Goal: Information Seeking & Learning: Learn about a topic

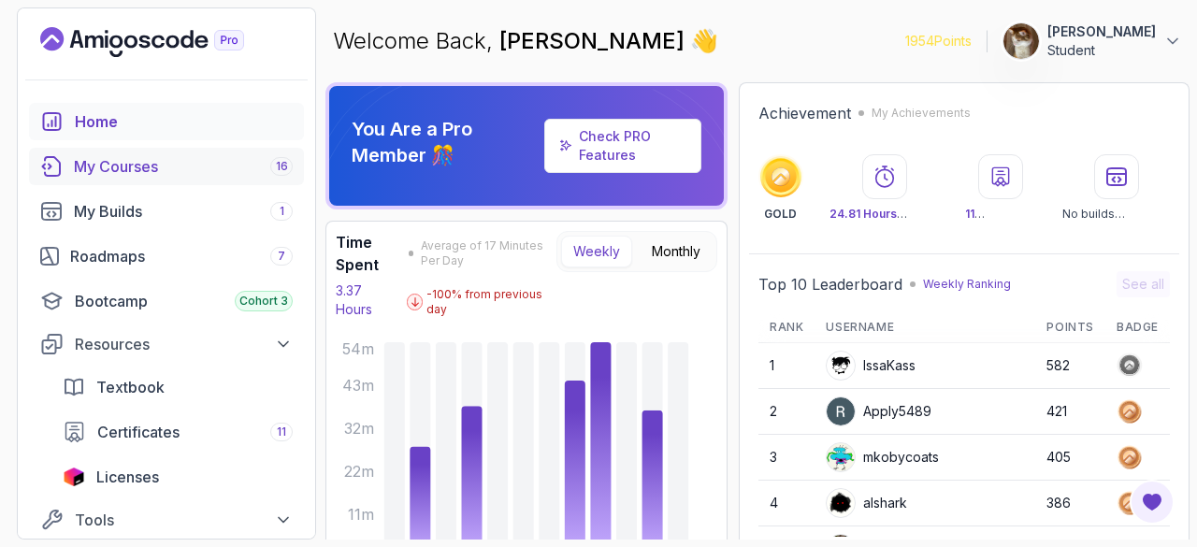
click at [221, 177] on link "My Courses 16" at bounding box center [166, 166] width 275 height 37
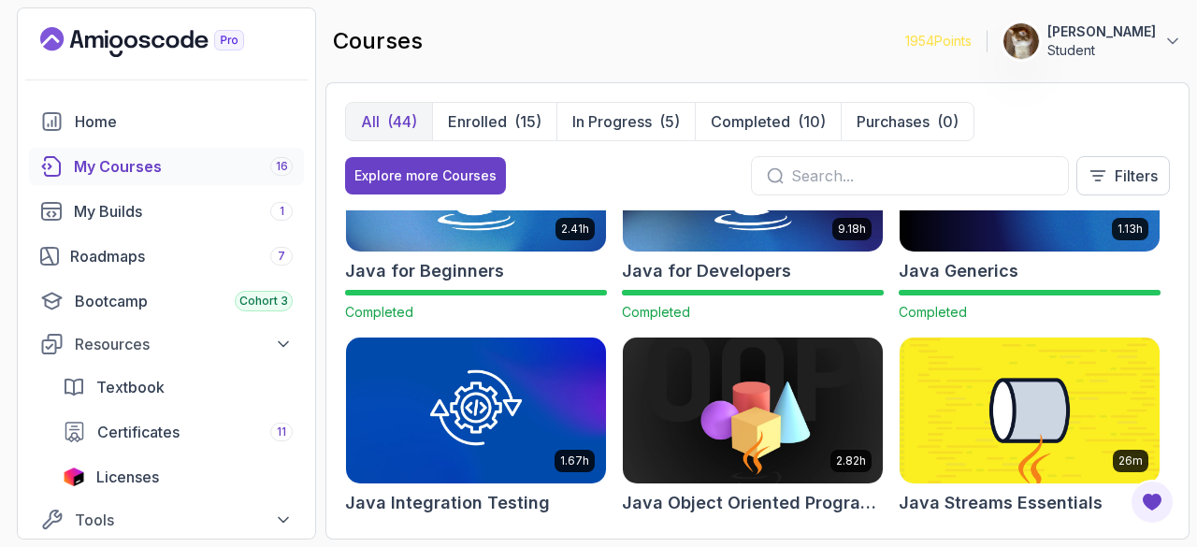
scroll to position [1273, 0]
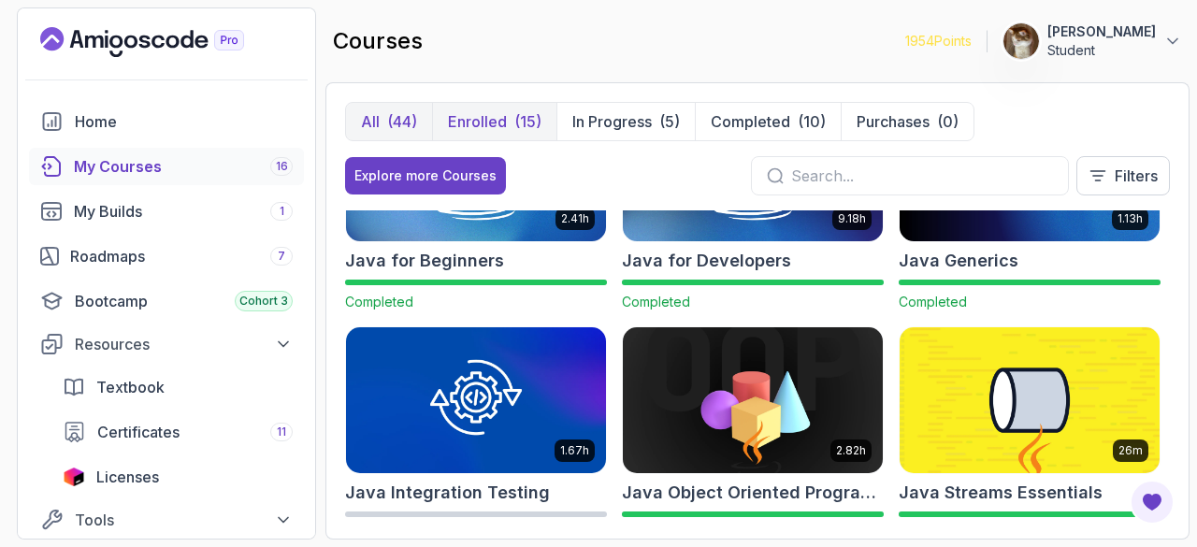
click at [522, 127] on div "(15)" at bounding box center [527, 121] width 27 height 22
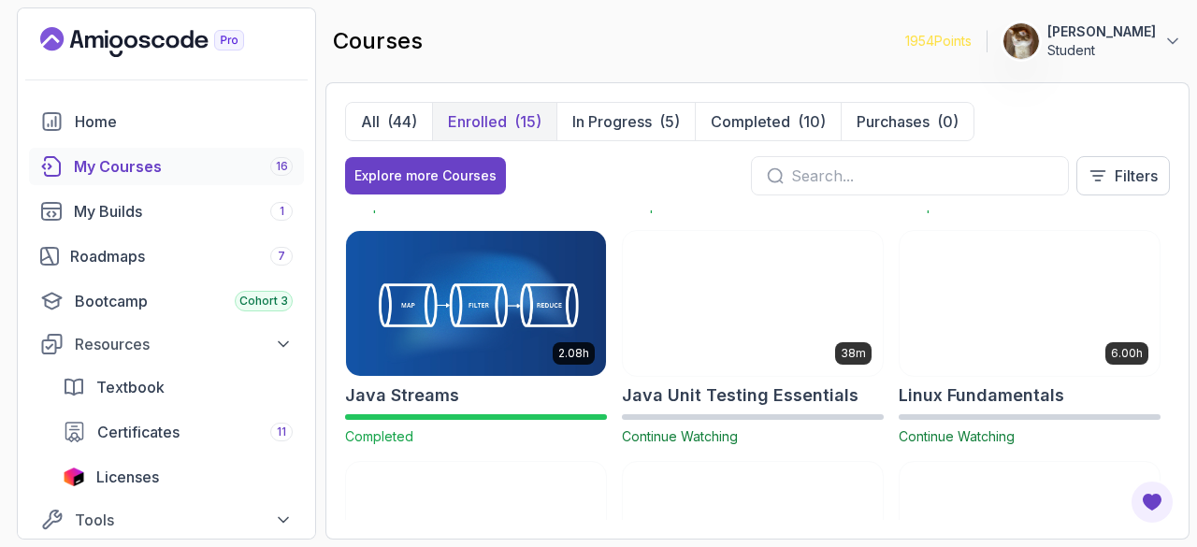
scroll to position [696, 0]
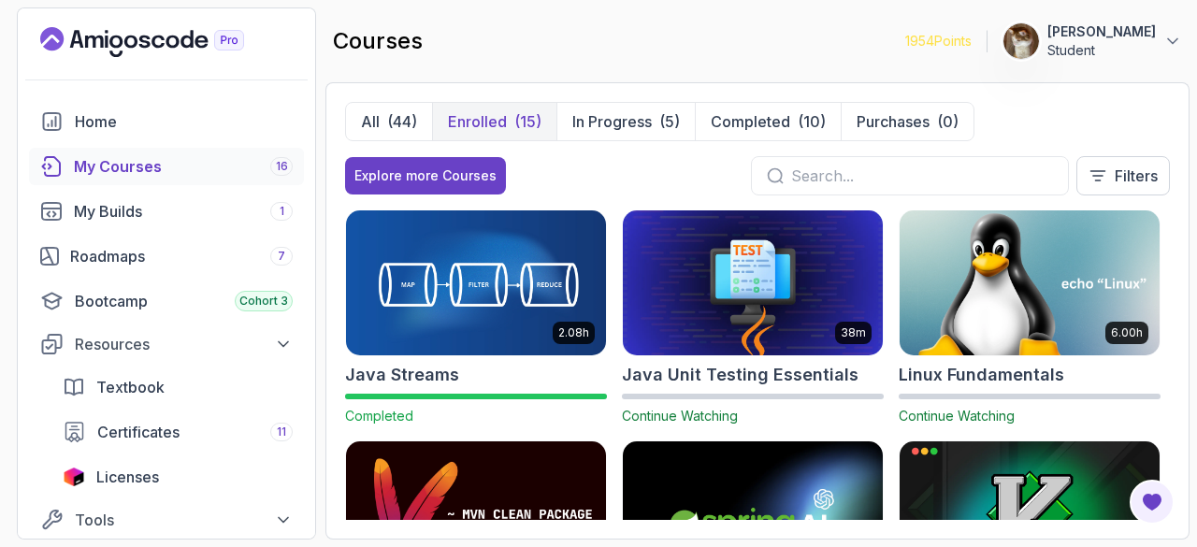
click at [1056, 354] on div "6.00h Linux Fundamentals Continue Watching" at bounding box center [1030, 317] width 262 height 217
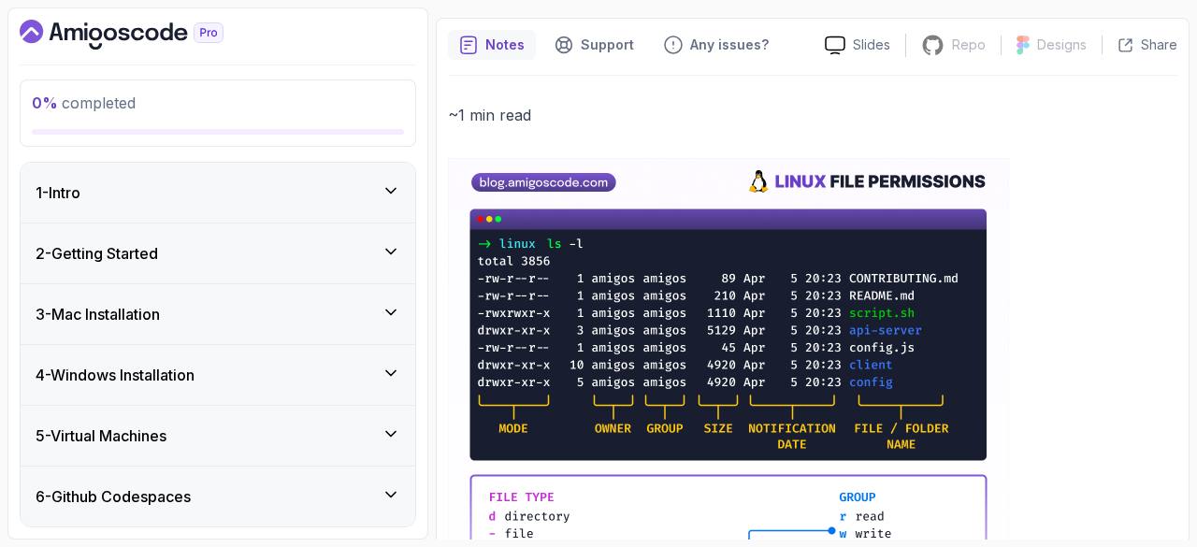
scroll to position [172, 0]
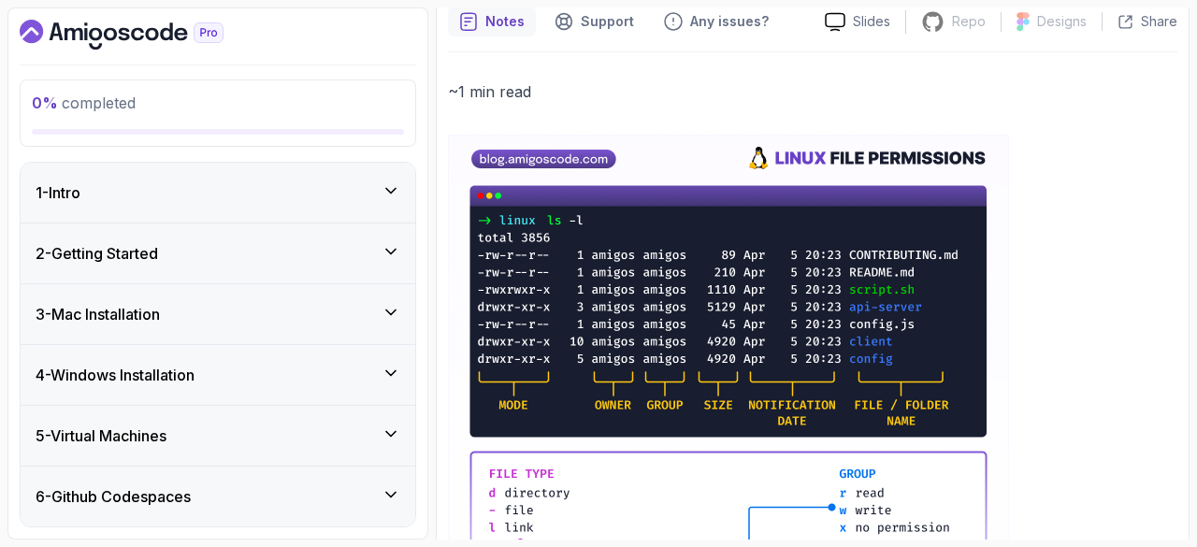
click at [267, 201] on div "1 - Intro" at bounding box center [218, 192] width 365 height 22
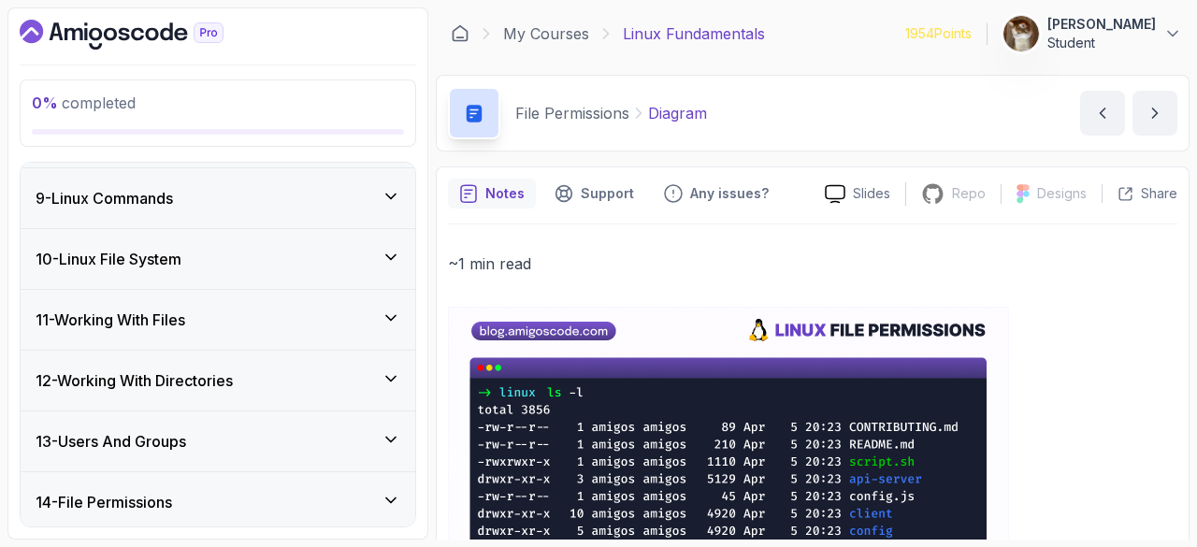
scroll to position [619, 0]
click at [250, 436] on div "14 - File Permissions" at bounding box center [218, 442] width 365 height 22
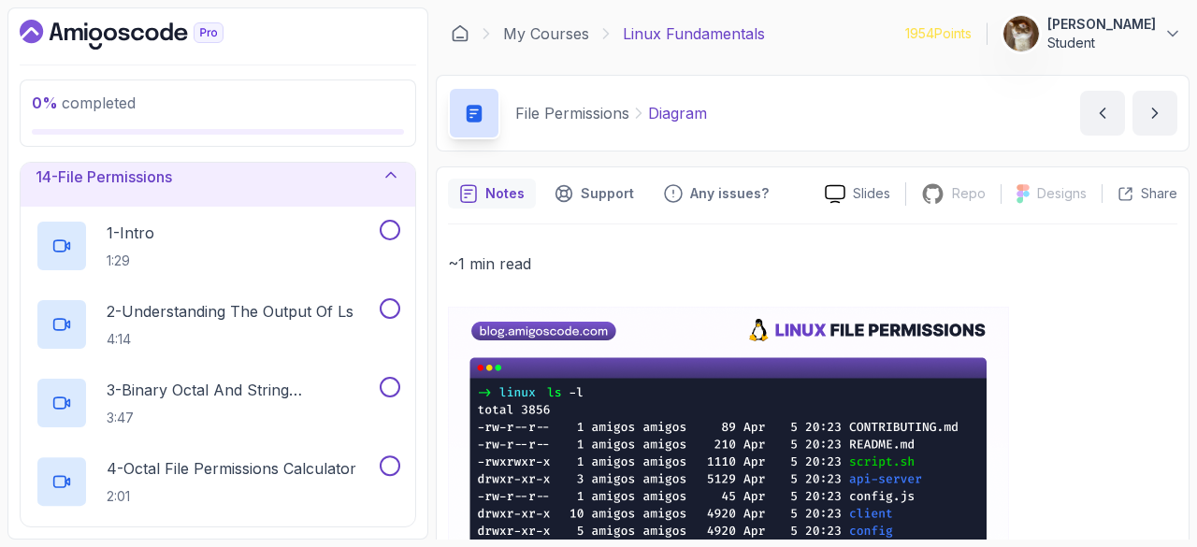
scroll to position [808, 0]
click at [196, 193] on div "14 - File Permissions" at bounding box center [218, 175] width 395 height 60
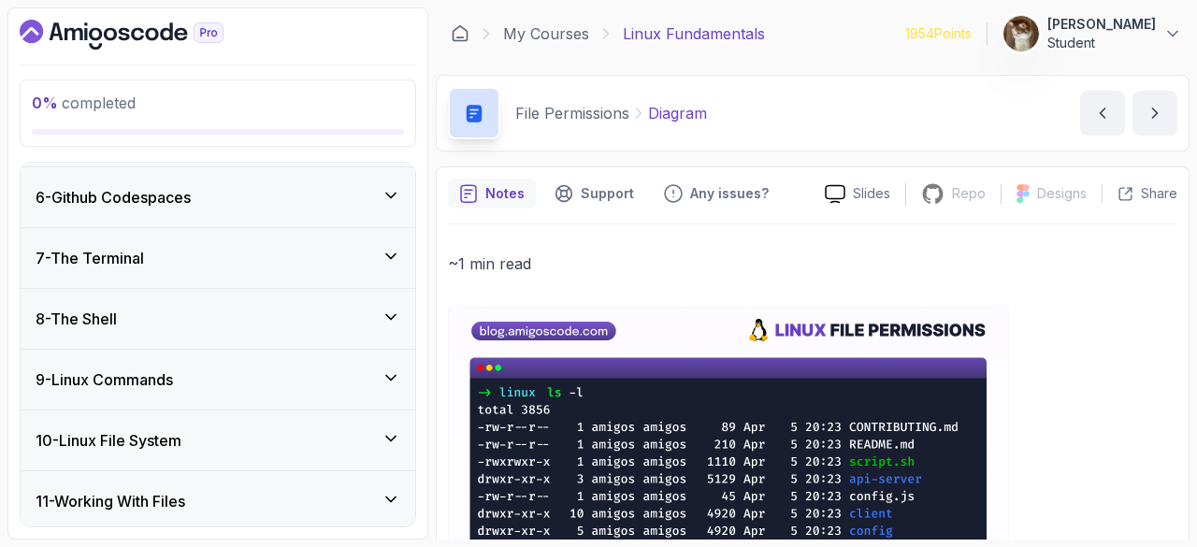
scroll to position [0, 0]
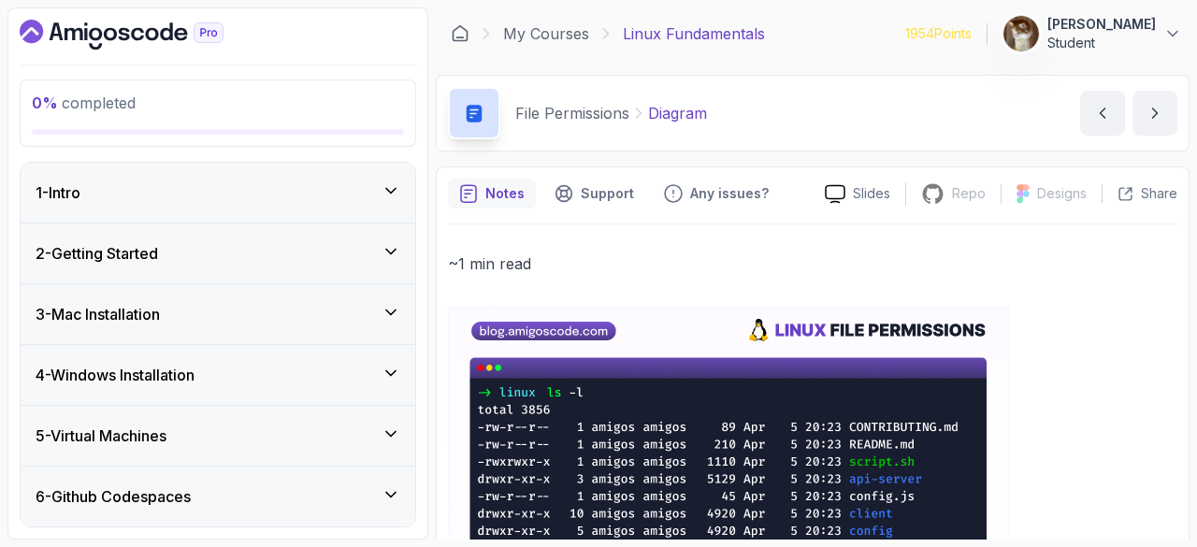
click at [182, 203] on div "1 - Intro" at bounding box center [218, 193] width 395 height 60
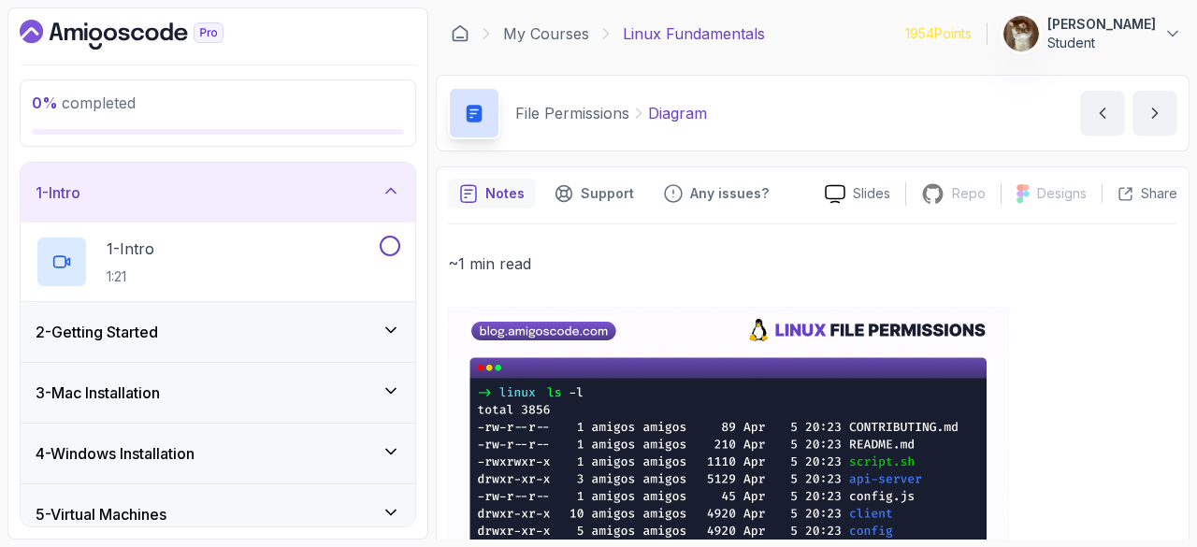
click at [229, 200] on div "1 - Intro" at bounding box center [218, 192] width 365 height 22
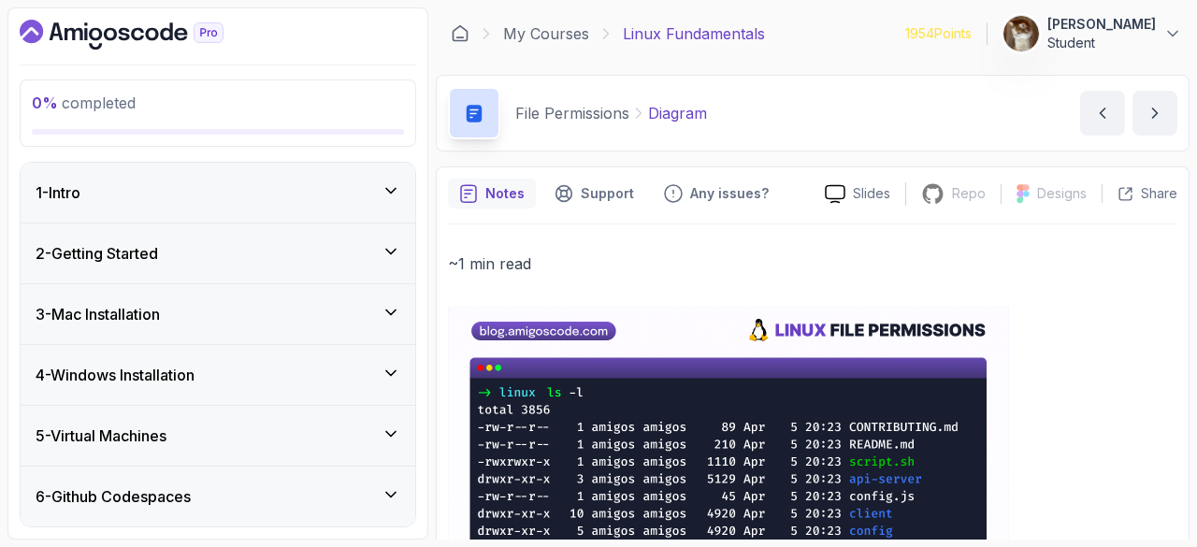
scroll to position [540, 0]
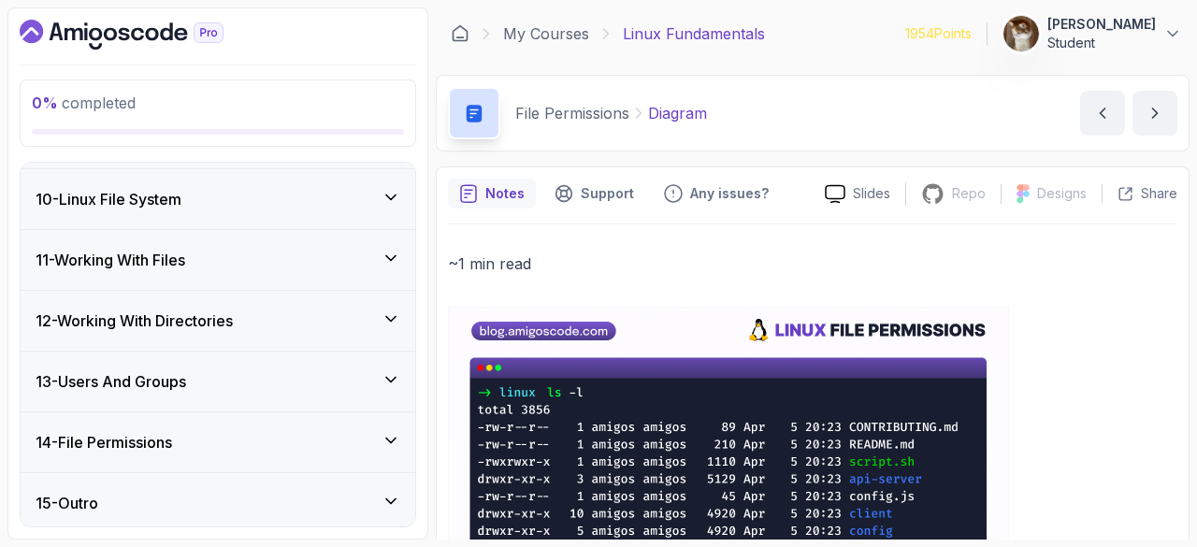
click at [133, 518] on div "15 - Outro" at bounding box center [218, 503] width 395 height 60
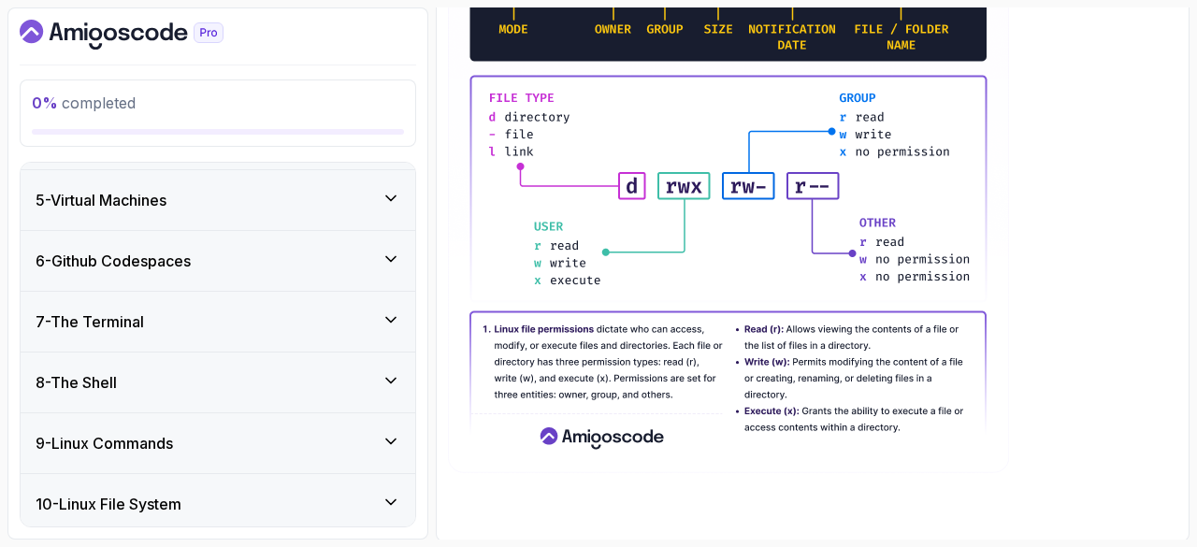
scroll to position [0, 0]
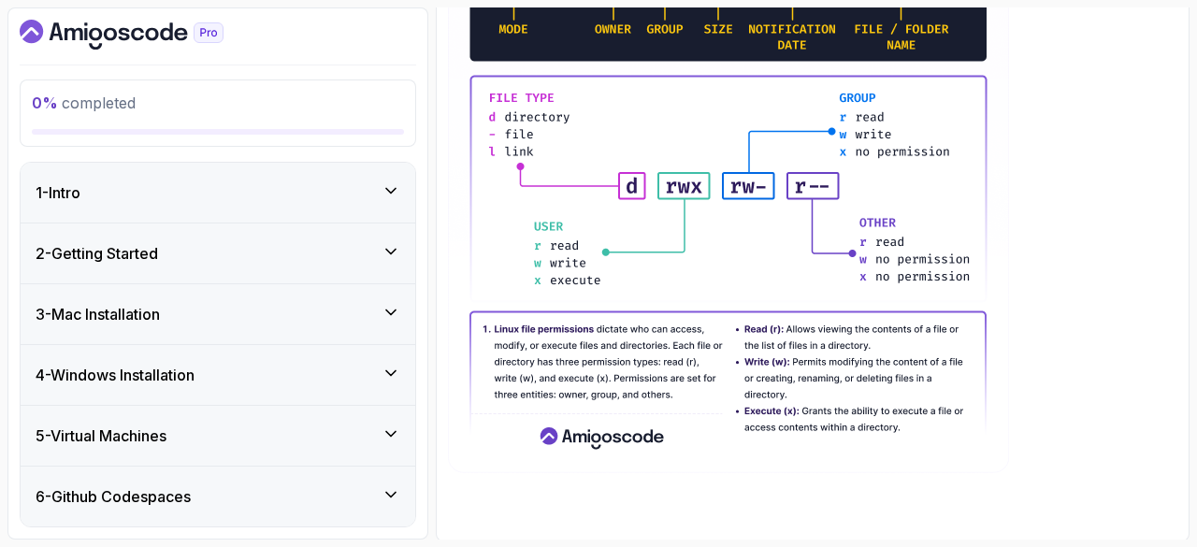
click at [97, 197] on div "1 - Intro" at bounding box center [218, 192] width 365 height 22
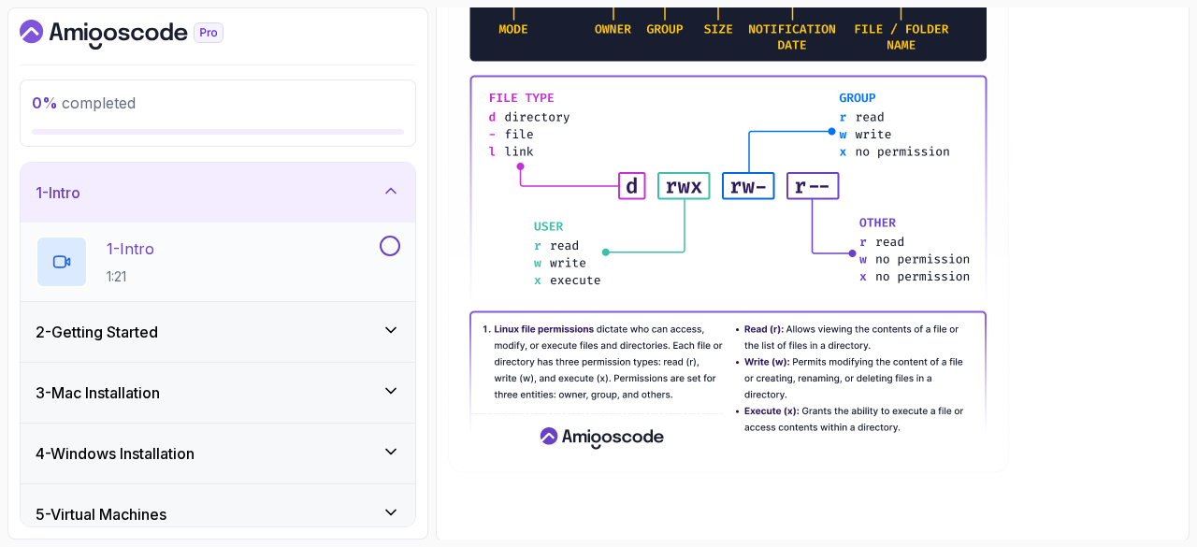
click at [103, 236] on div "1 - Intro 1:21" at bounding box center [206, 262] width 340 height 52
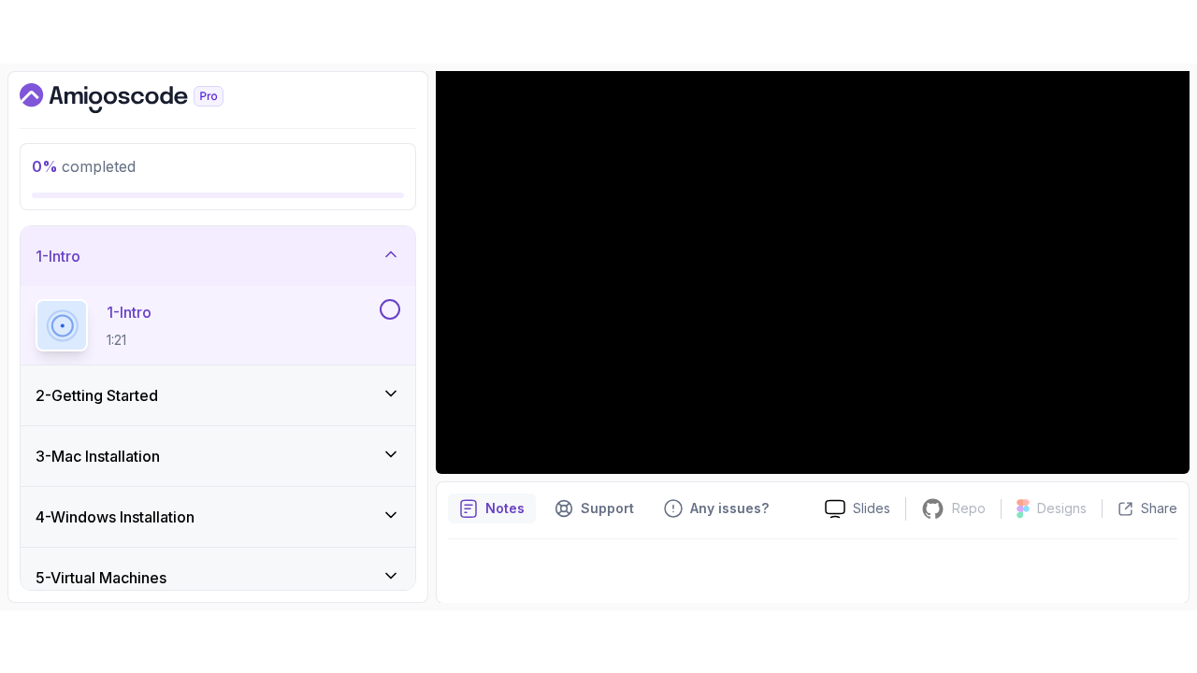
scroll to position [110, 0]
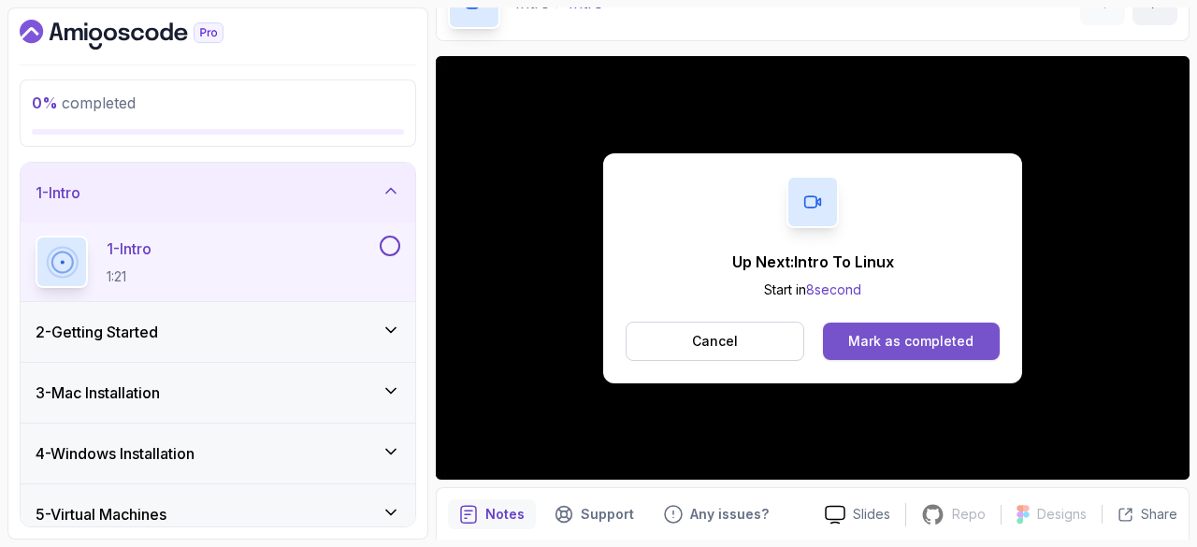
click at [920, 341] on div "Mark as completed" at bounding box center [910, 341] width 125 height 19
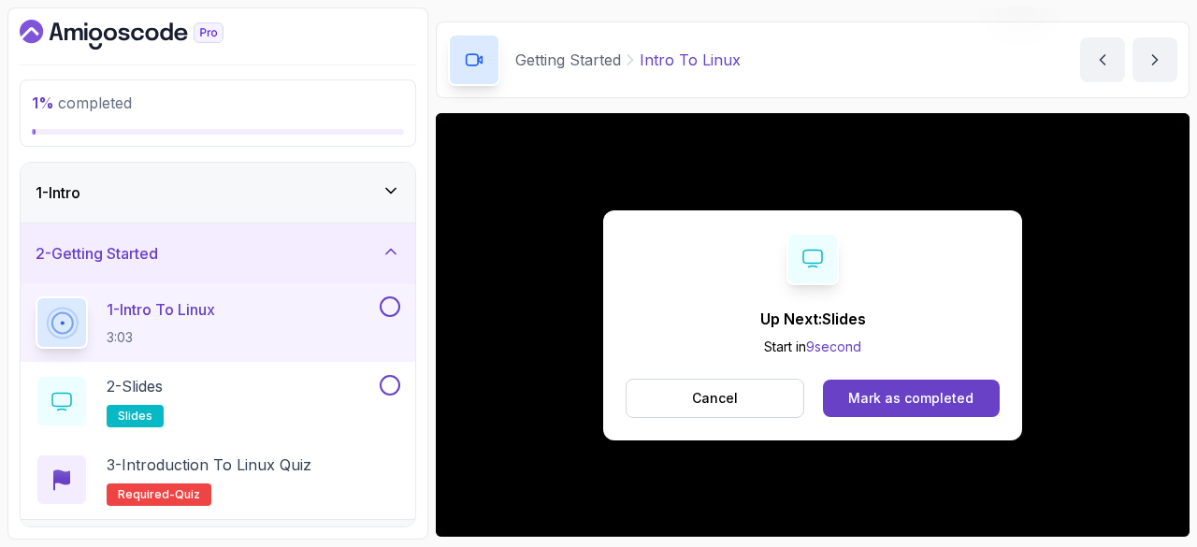
scroll to position [110, 0]
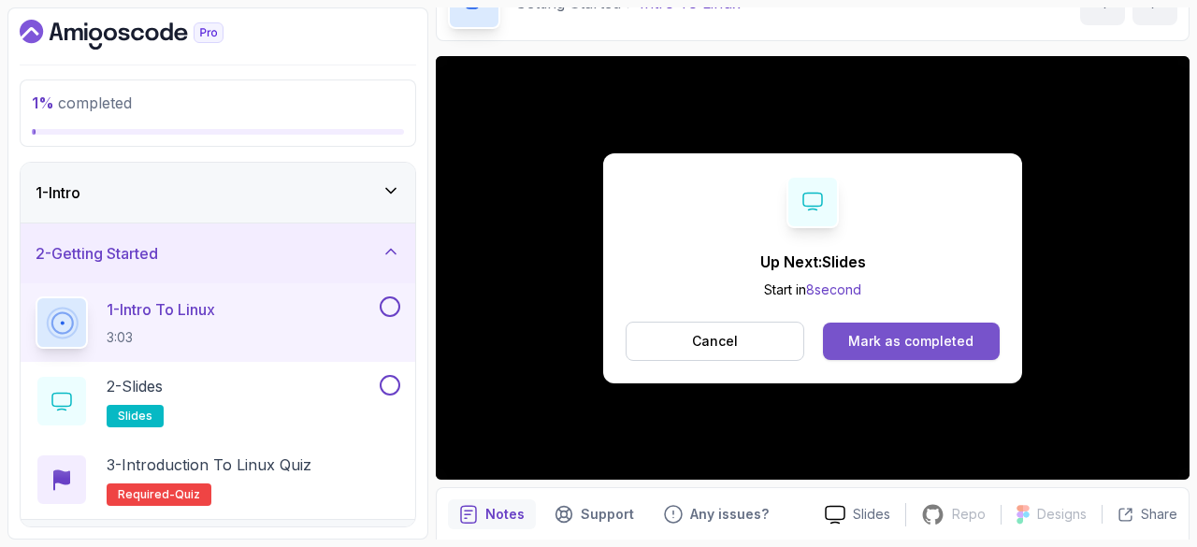
click at [878, 337] on div "Mark as completed" at bounding box center [910, 341] width 125 height 19
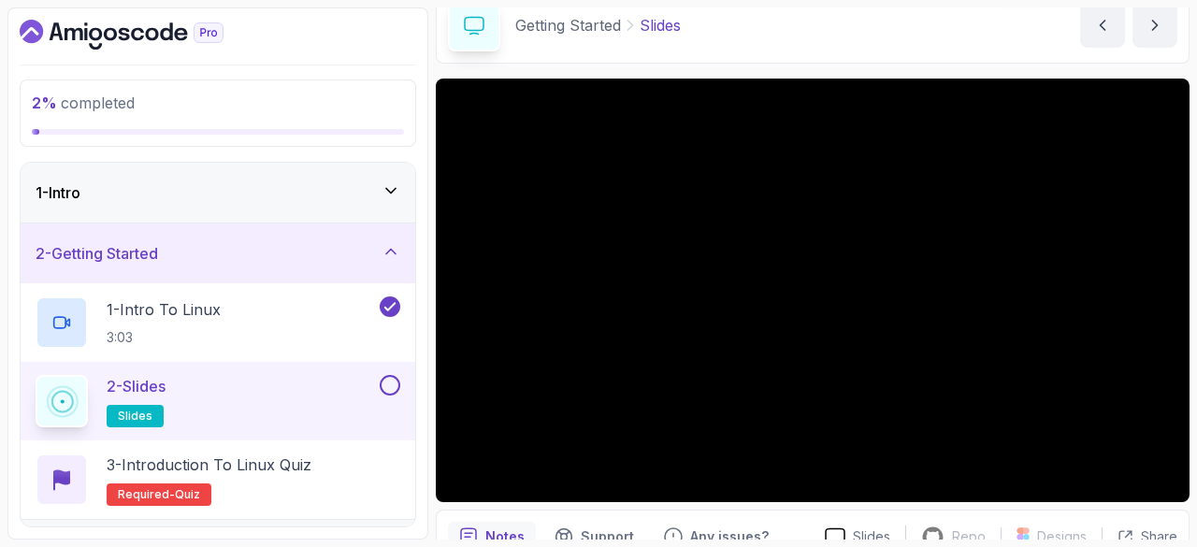
scroll to position [180, 0]
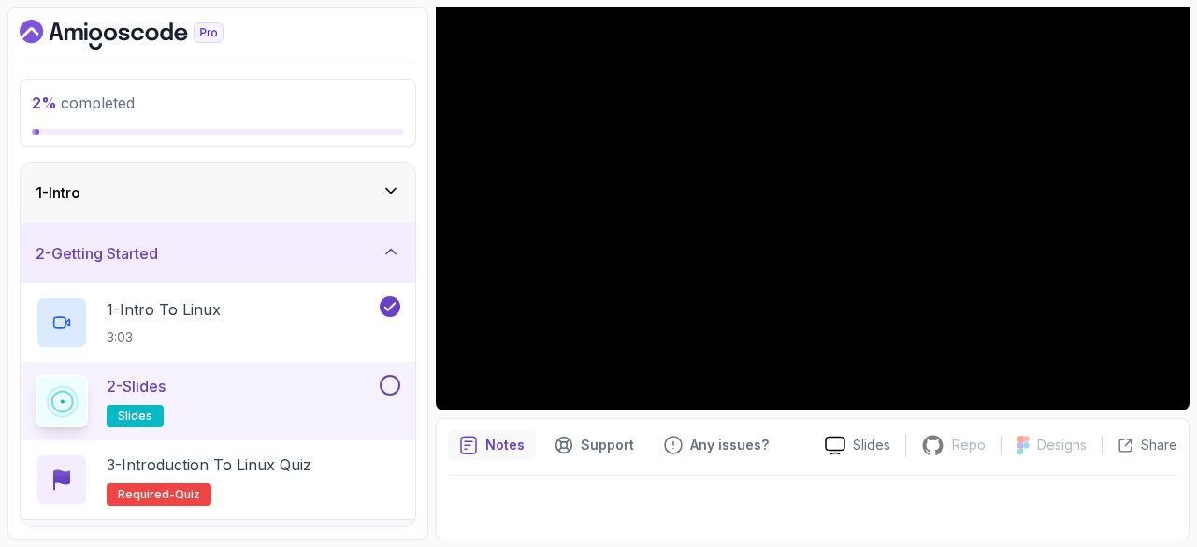
drag, startPoint x: 524, startPoint y: 485, endPoint x: 482, endPoint y: 488, distance: 41.2
click at [482, 488] on div at bounding box center [812, 502] width 729 height 52
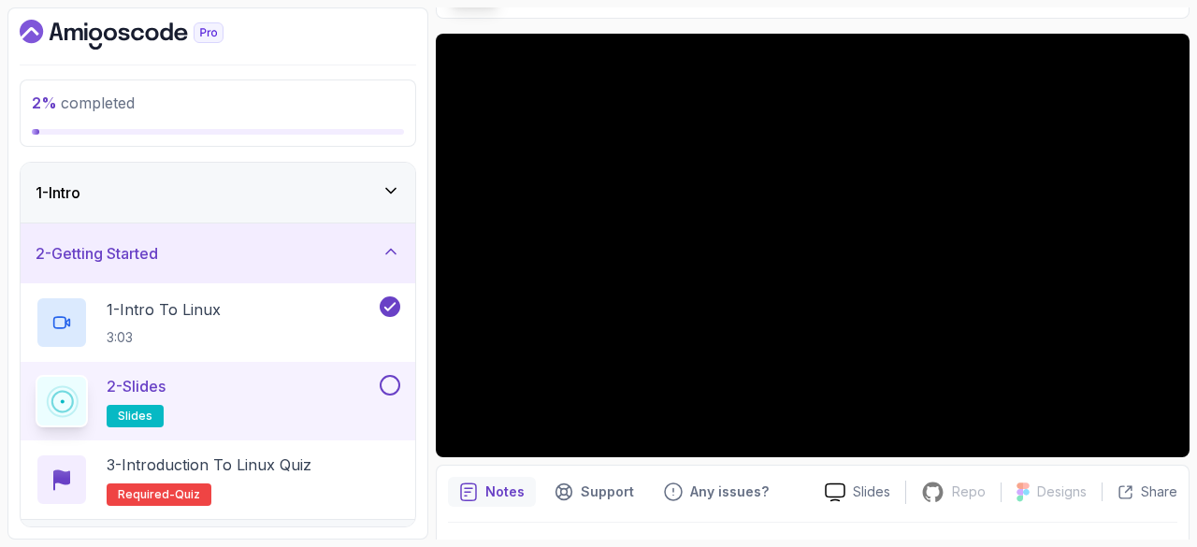
click at [391, 393] on button at bounding box center [390, 385] width 21 height 21
click at [214, 489] on h2 "3 - Introduction to Linux Quiz Required- quiz" at bounding box center [209, 479] width 205 height 52
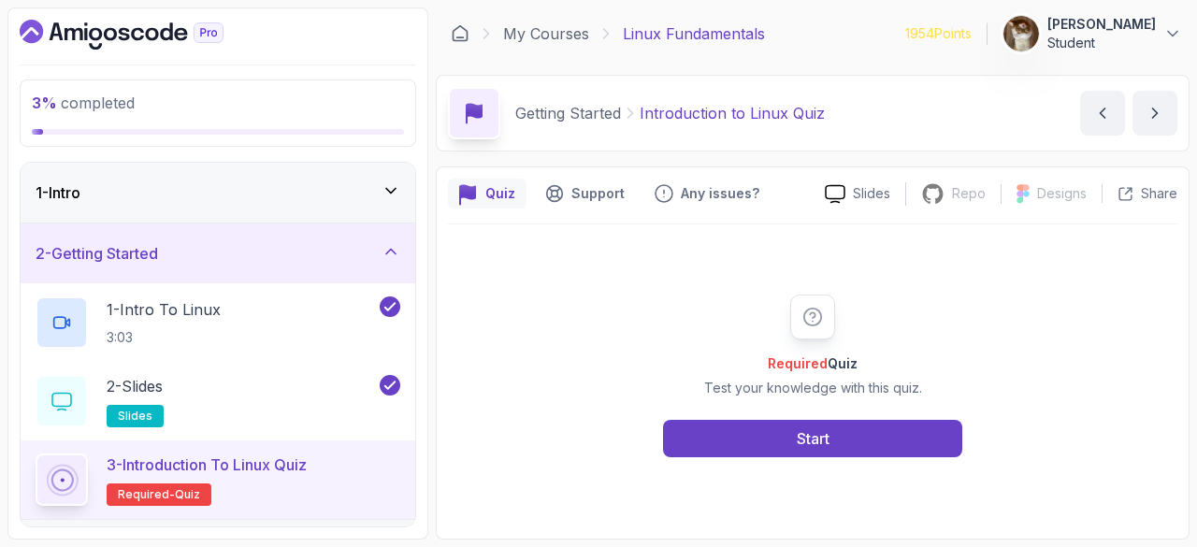
click at [684, 466] on div "Required Quiz Test your knowledge with this quiz. Start" at bounding box center [812, 375] width 729 height 303
click at [712, 457] on div "Required Quiz Test your knowledge with this quiz. Start" at bounding box center [812, 375] width 729 height 303
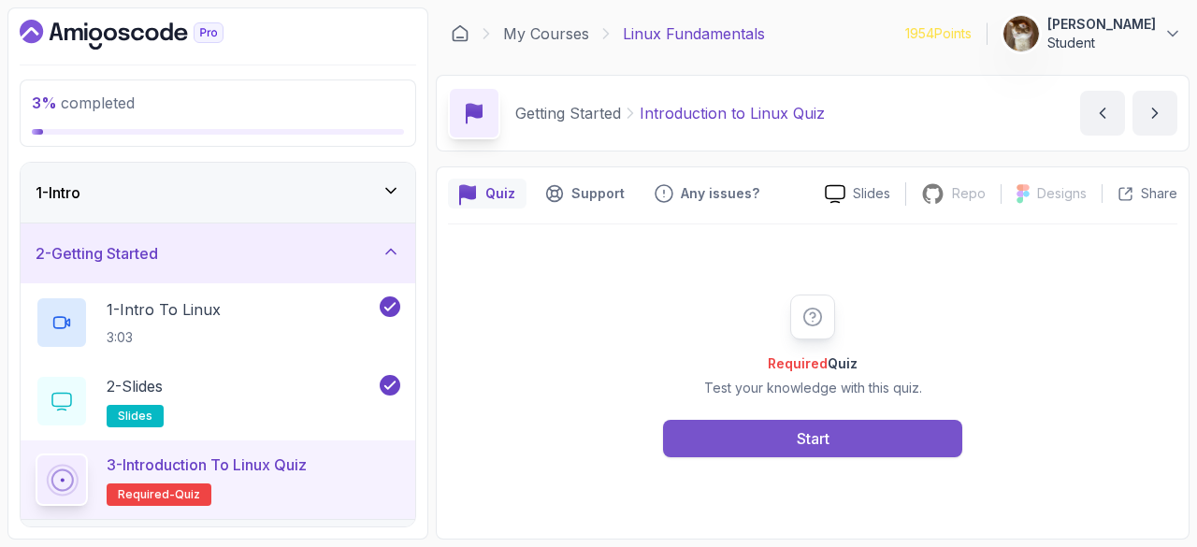
click at [723, 450] on button "Start" at bounding box center [812, 438] width 299 height 37
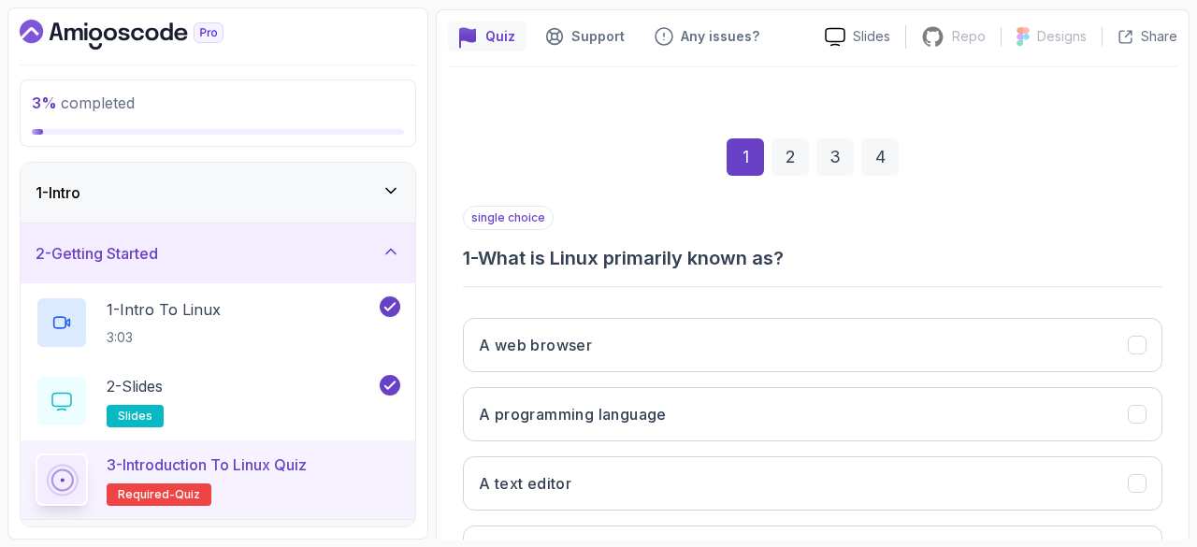
scroll to position [313, 0]
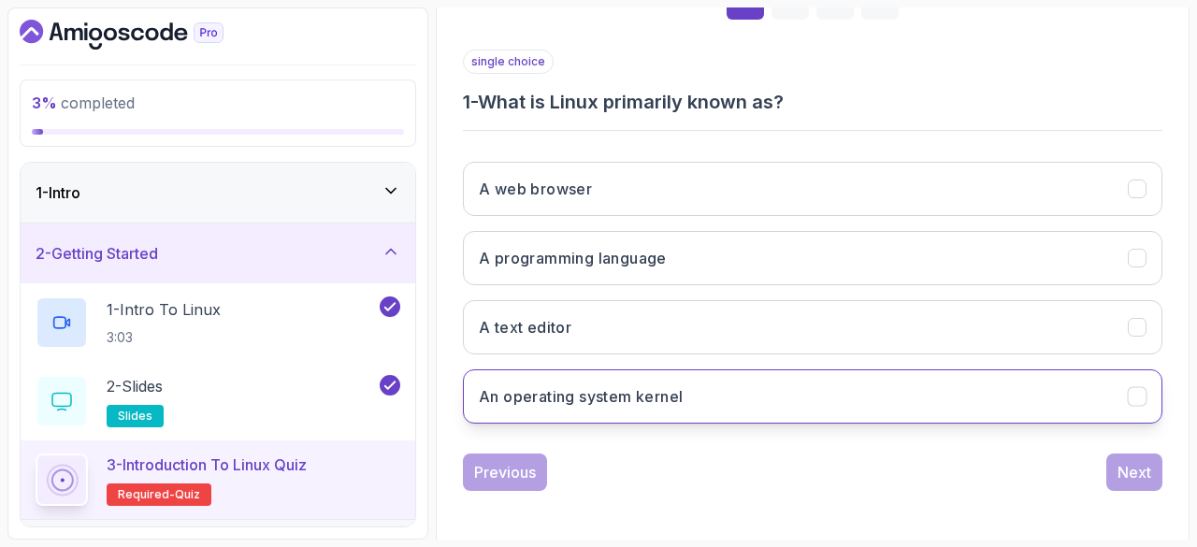
click at [612, 406] on button "An operating system kernel" at bounding box center [812, 396] width 699 height 54
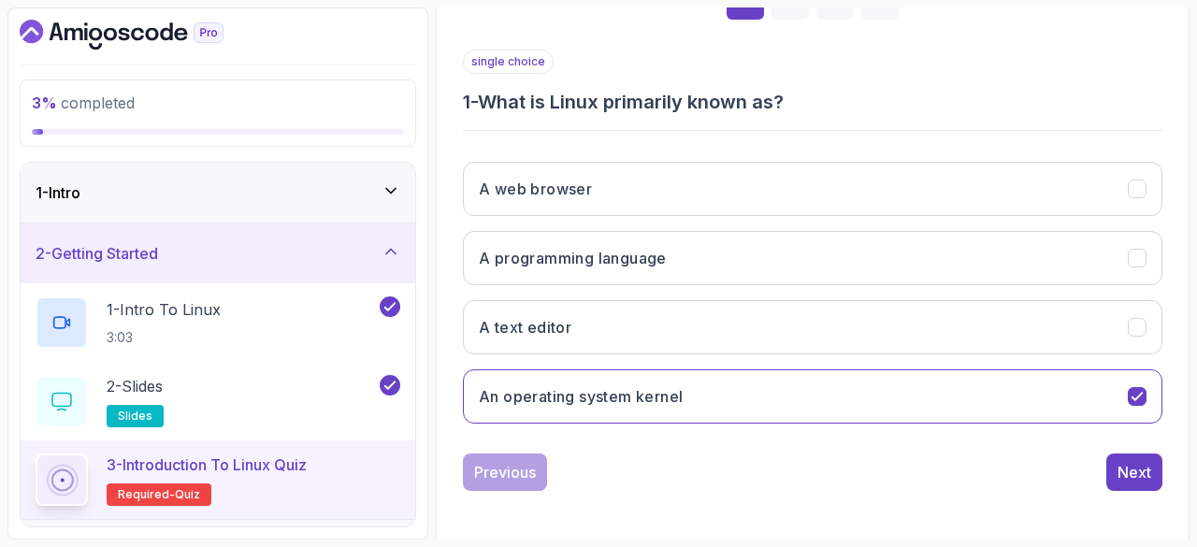
click at [1105, 476] on div "Previous Next" at bounding box center [812, 471] width 699 height 37
click at [1116, 471] on button "Next" at bounding box center [1134, 471] width 56 height 37
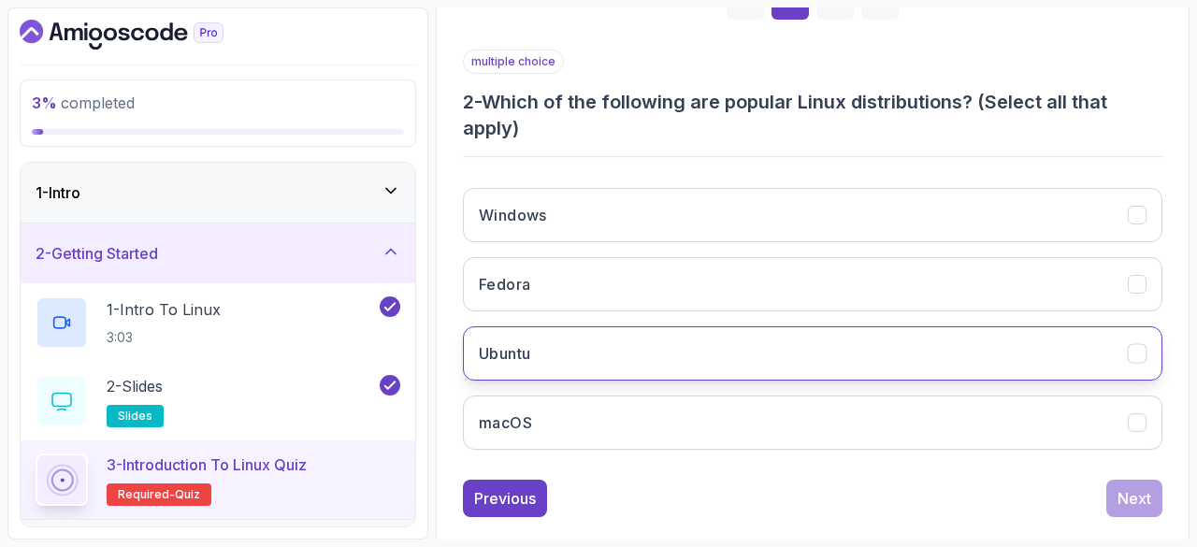
click at [600, 343] on button "Ubuntu" at bounding box center [812, 353] width 699 height 54
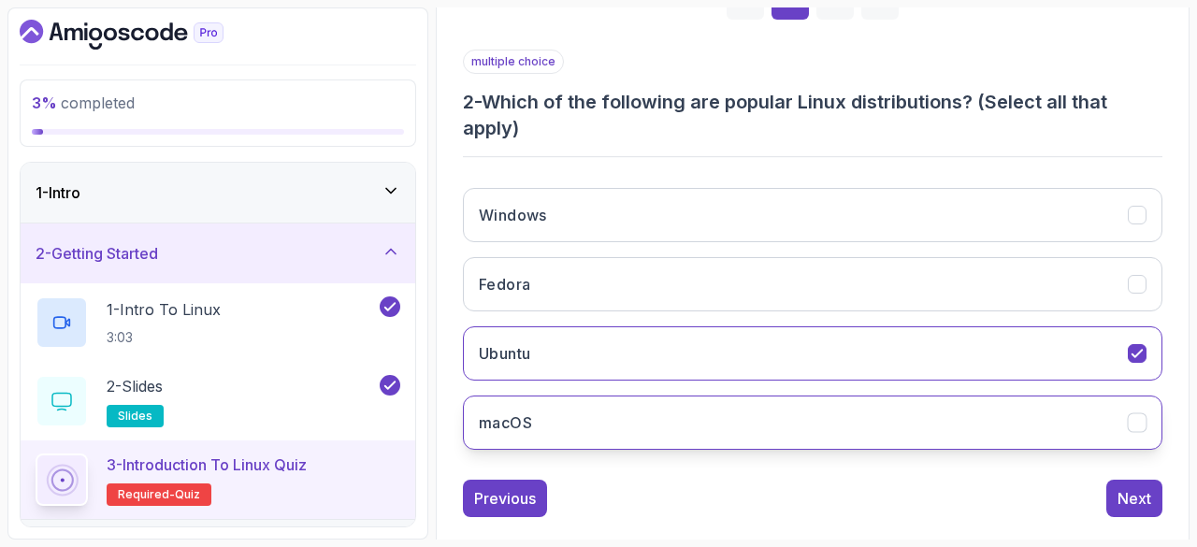
click at [1081, 416] on button "macOS" at bounding box center [812, 423] width 699 height 54
click at [932, 421] on button "macOS" at bounding box center [812, 423] width 699 height 54
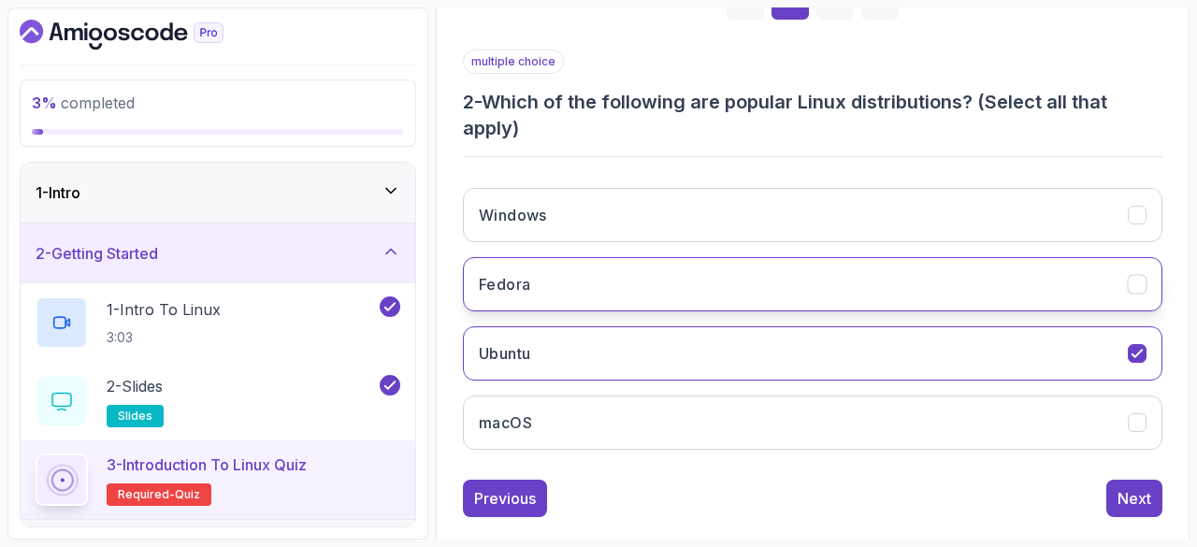
click at [693, 269] on button "Fedora" at bounding box center [812, 284] width 699 height 54
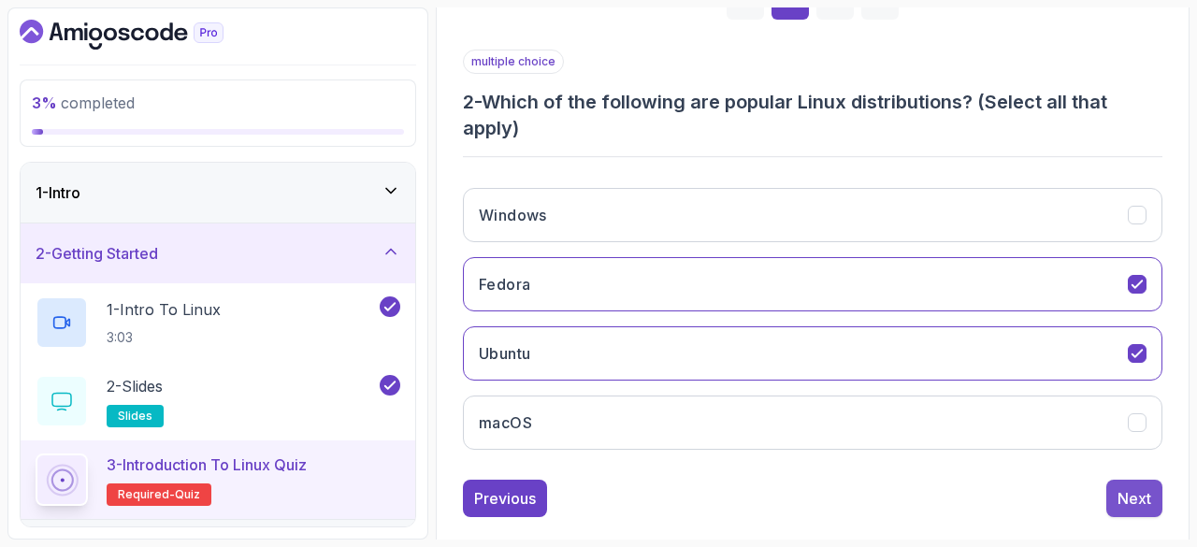
click at [1118, 487] on div "Next" at bounding box center [1134, 498] width 34 height 22
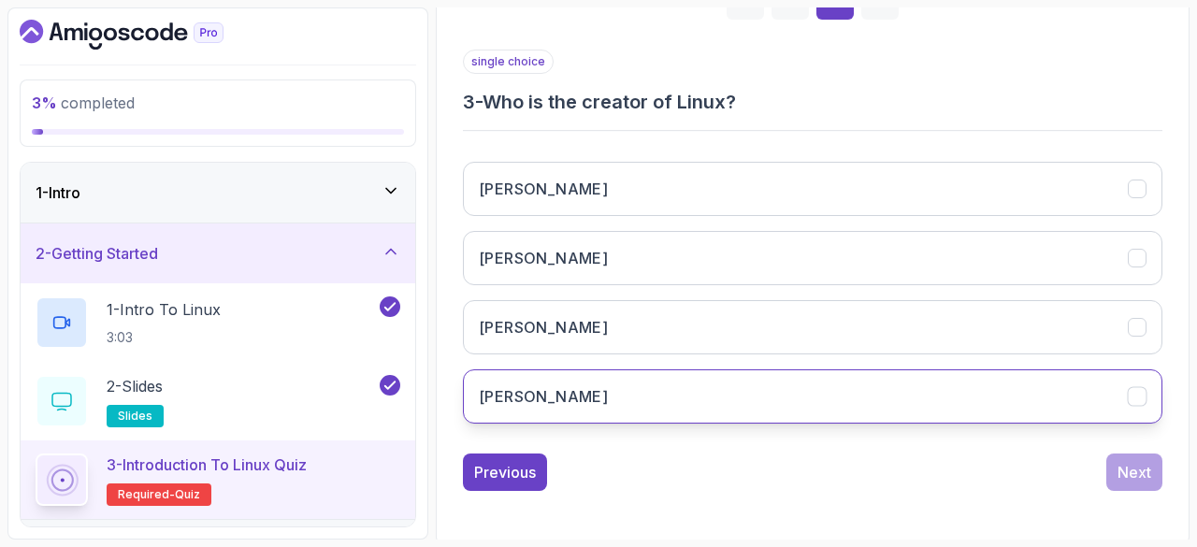
click at [625, 410] on button "Linus Torvalds" at bounding box center [812, 396] width 699 height 54
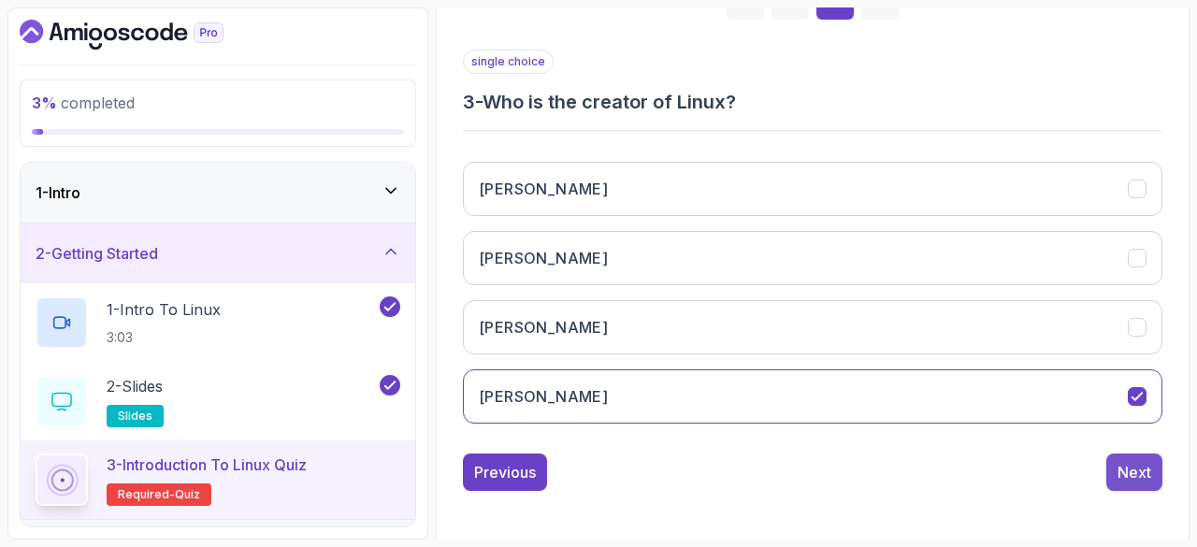
click at [1123, 463] on div "Next" at bounding box center [1134, 472] width 34 height 22
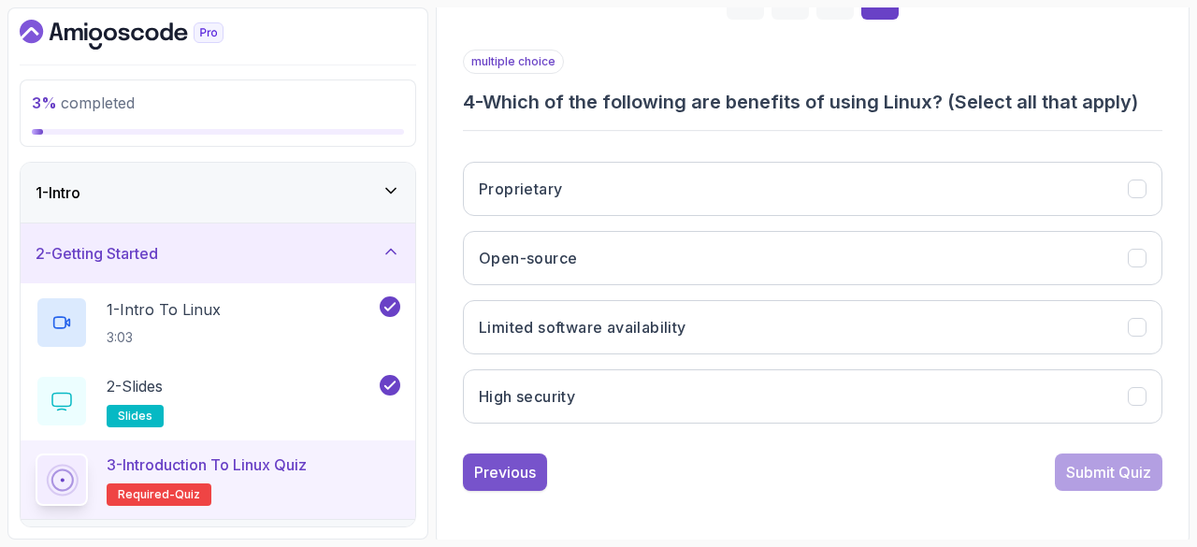
click at [508, 461] on div "Previous" at bounding box center [505, 472] width 62 height 22
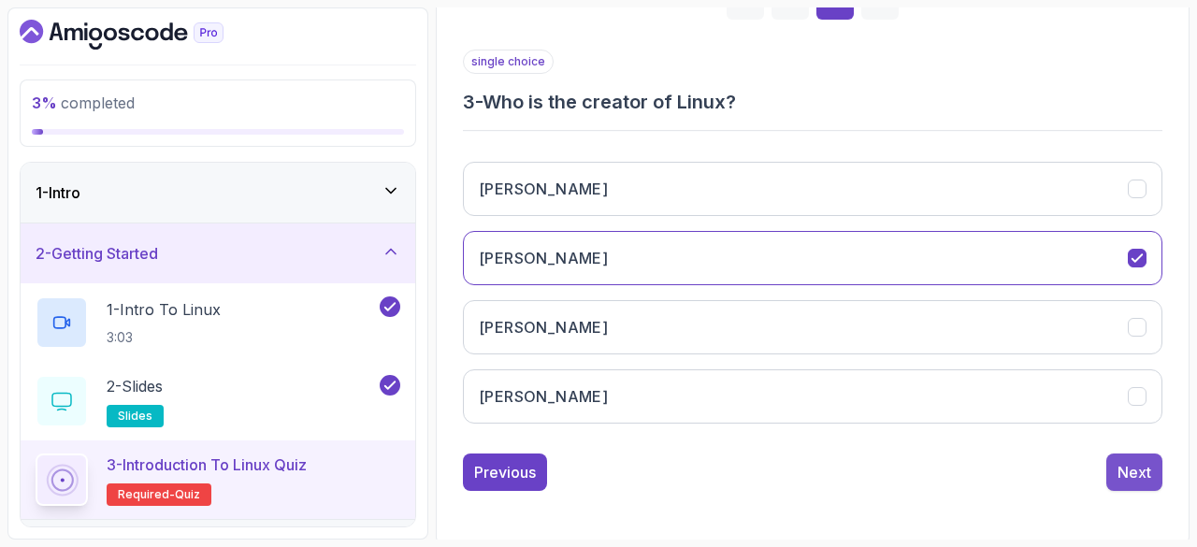
click at [1130, 481] on button "Next" at bounding box center [1134, 471] width 56 height 37
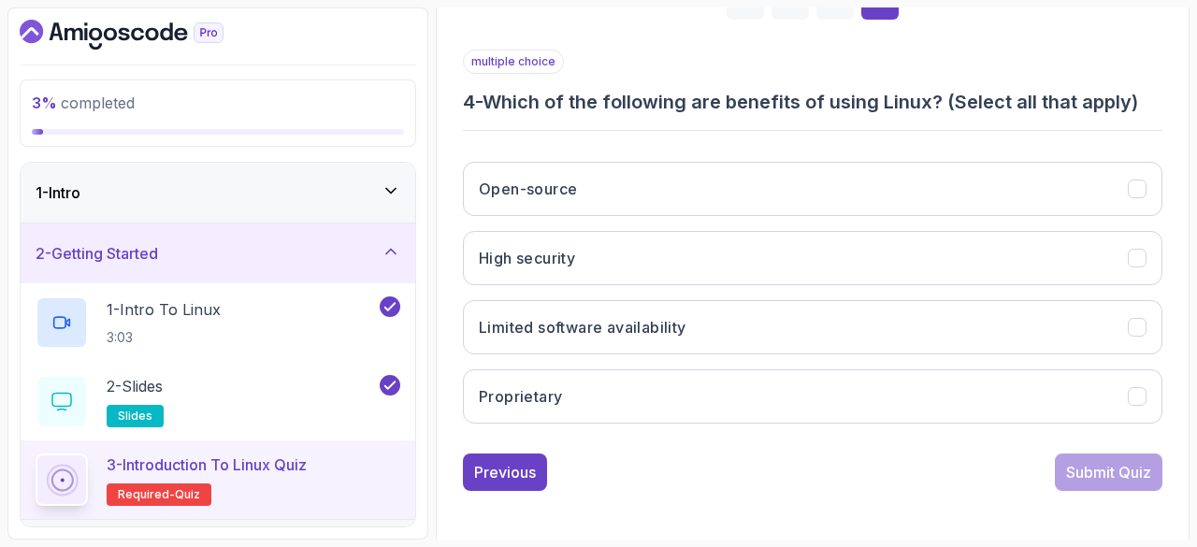
click at [570, 218] on div "Open-source High security Limited software availability Proprietary" at bounding box center [812, 293] width 699 height 292
click at [593, 206] on button "Open-source" at bounding box center [812, 189] width 699 height 54
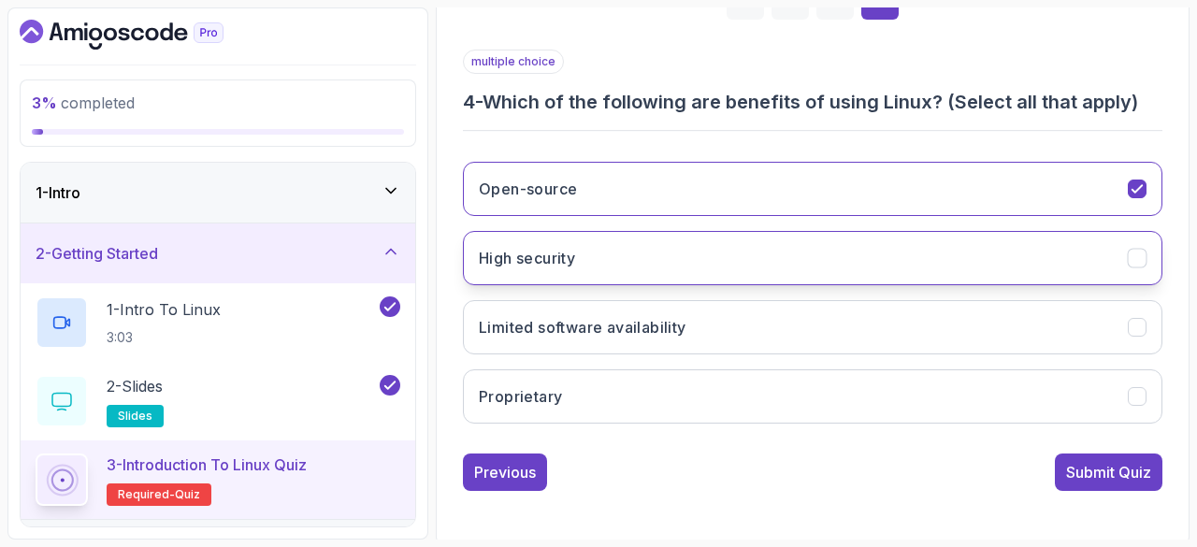
click at [600, 267] on button "High security" at bounding box center [812, 258] width 699 height 54
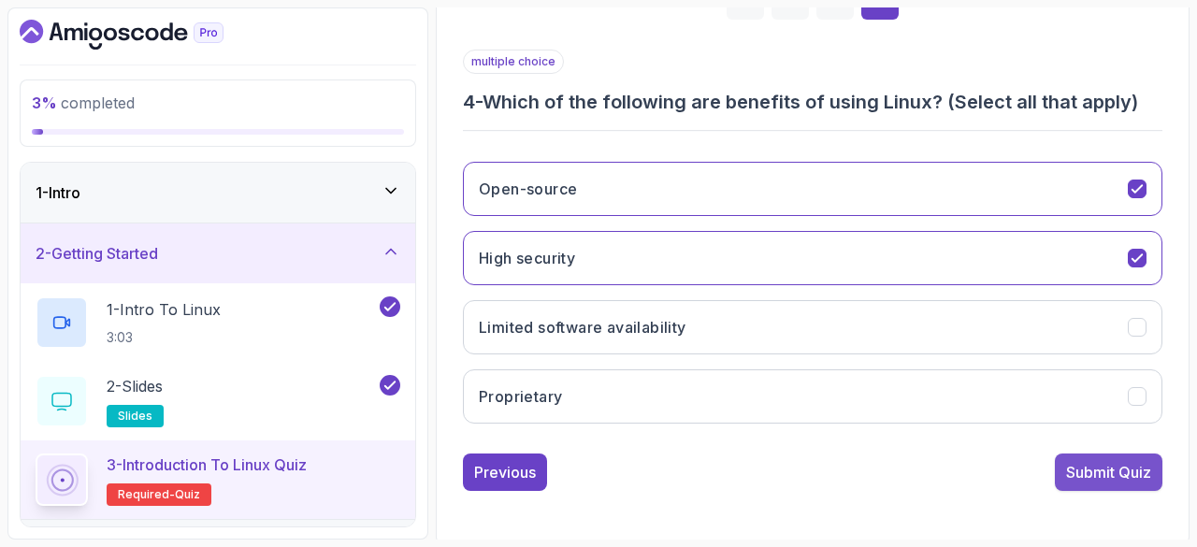
click at [1072, 462] on div "Submit Quiz" at bounding box center [1108, 472] width 85 height 22
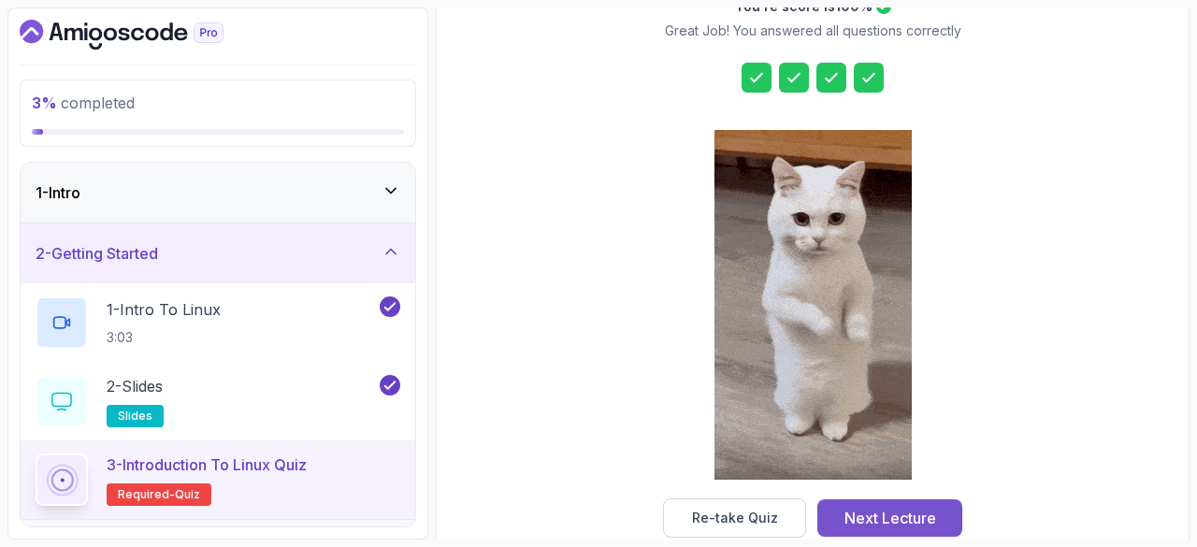
click at [903, 513] on div "Next Lecture" at bounding box center [890, 518] width 92 height 22
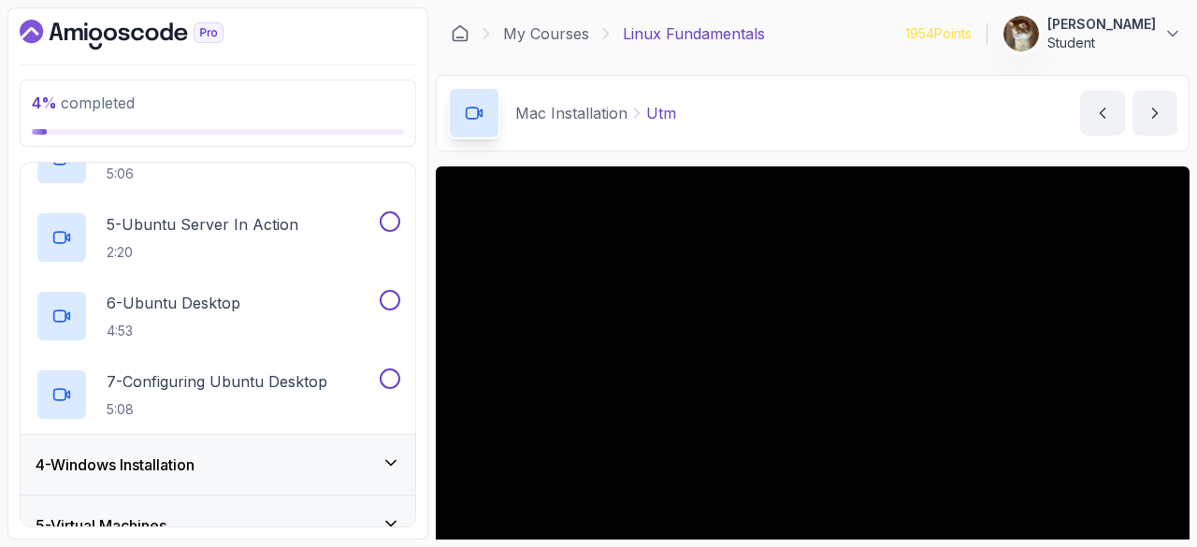
scroll to position [466, 0]
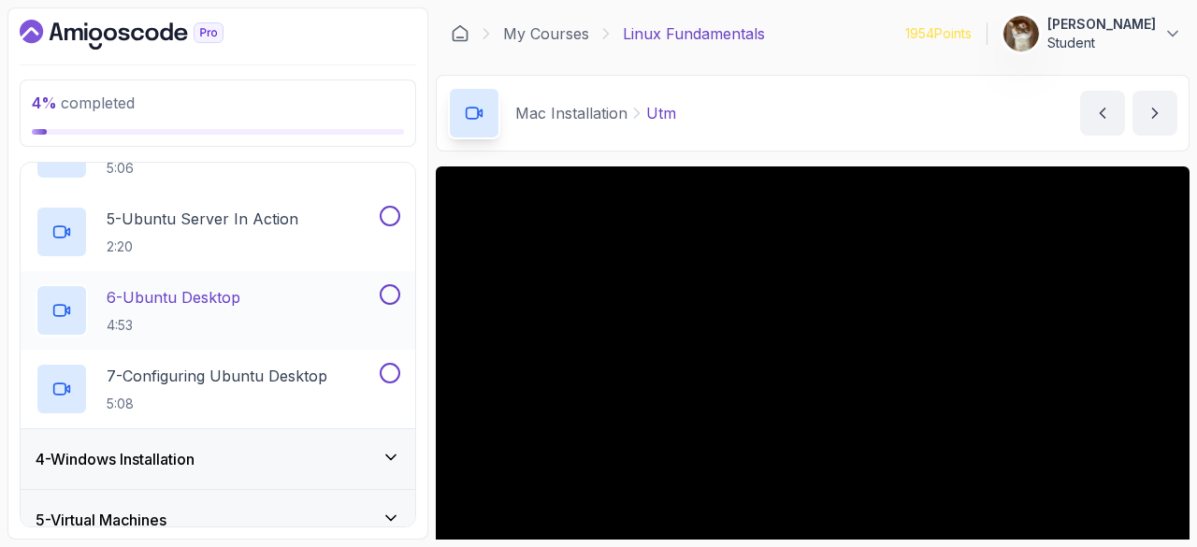
click at [211, 289] on p "6 - Ubuntu Desktop" at bounding box center [174, 297] width 134 height 22
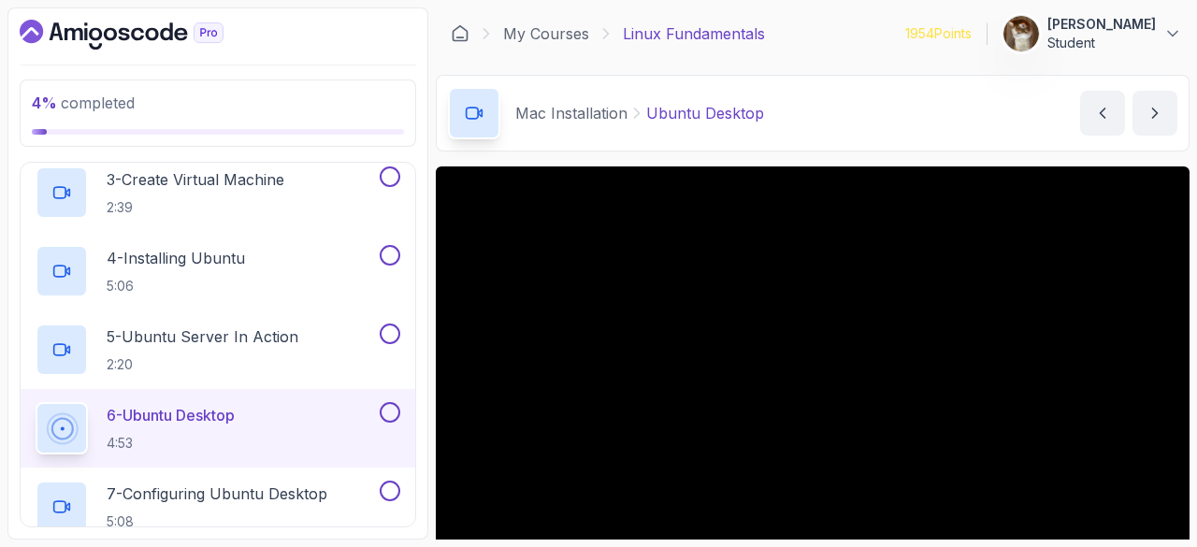
scroll to position [345, 0]
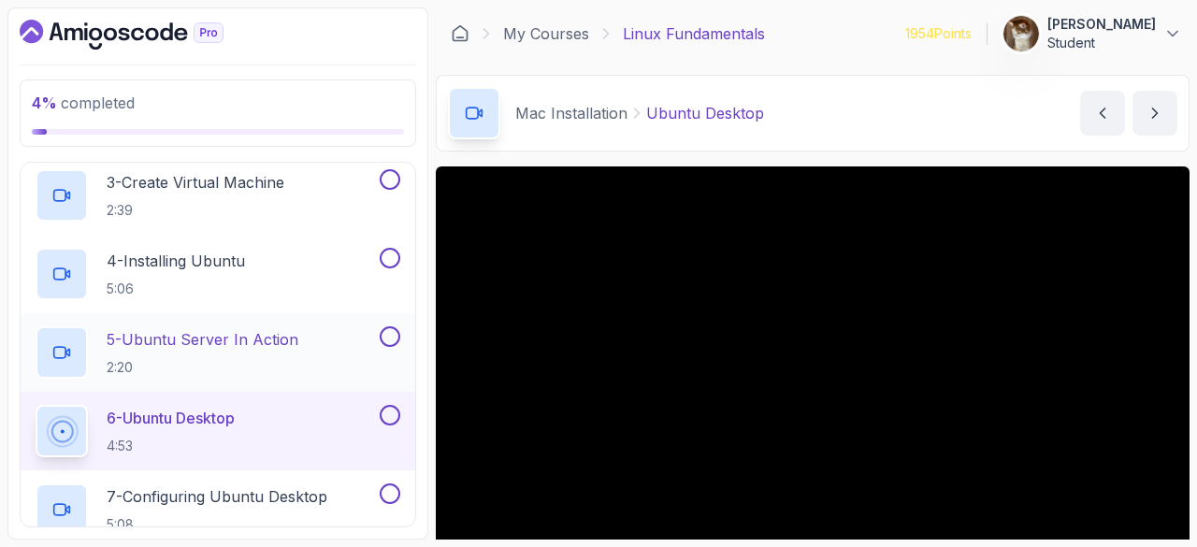
click at [226, 329] on p "5 - Ubuntu Server In Action" at bounding box center [203, 339] width 192 height 22
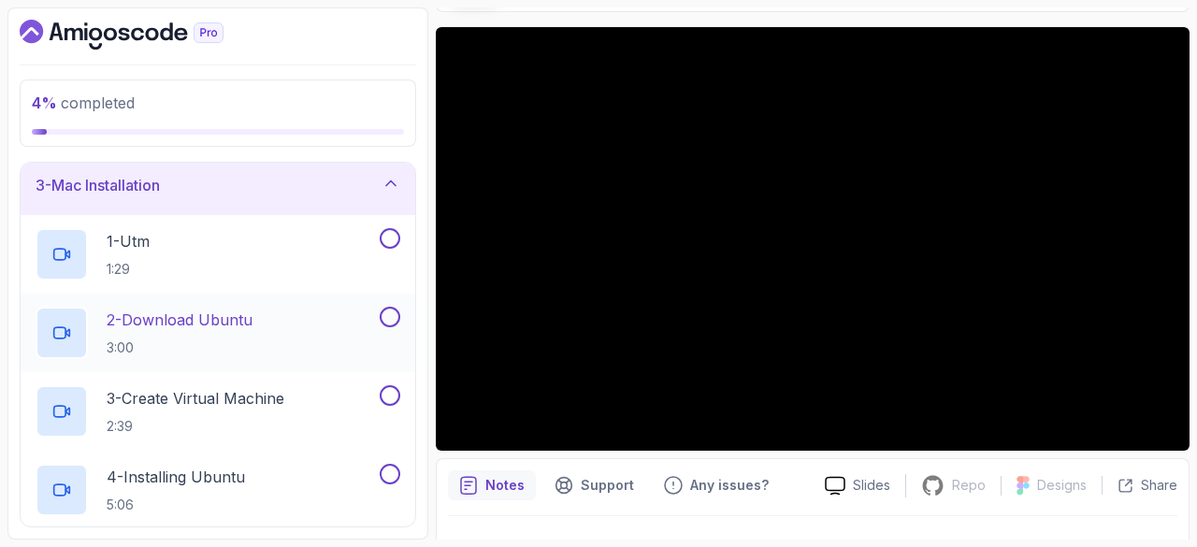
scroll to position [126, 0]
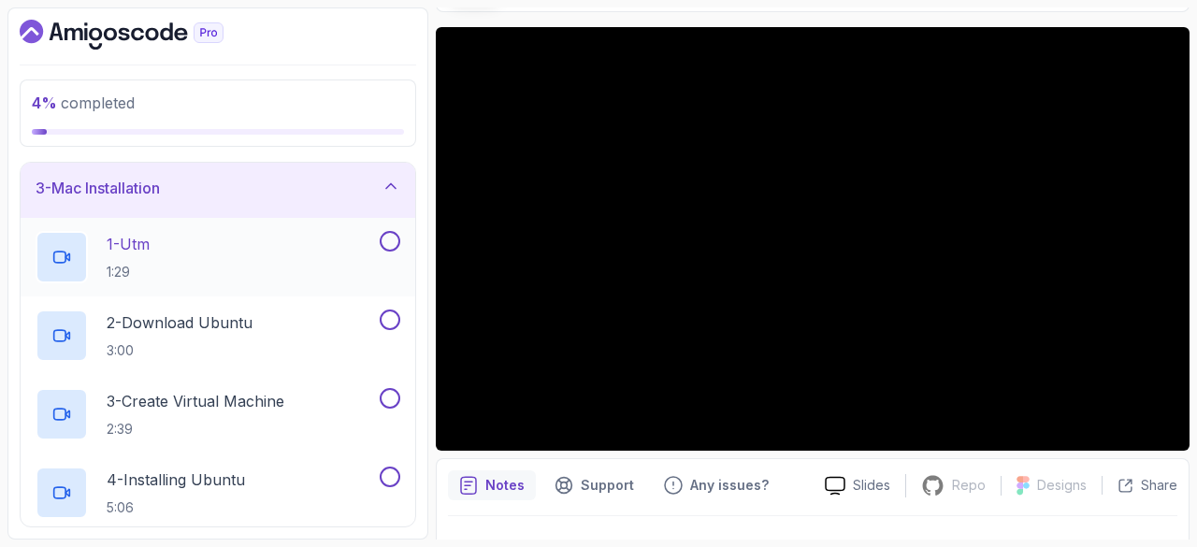
click at [133, 236] on p "1 - Utm" at bounding box center [128, 244] width 43 height 22
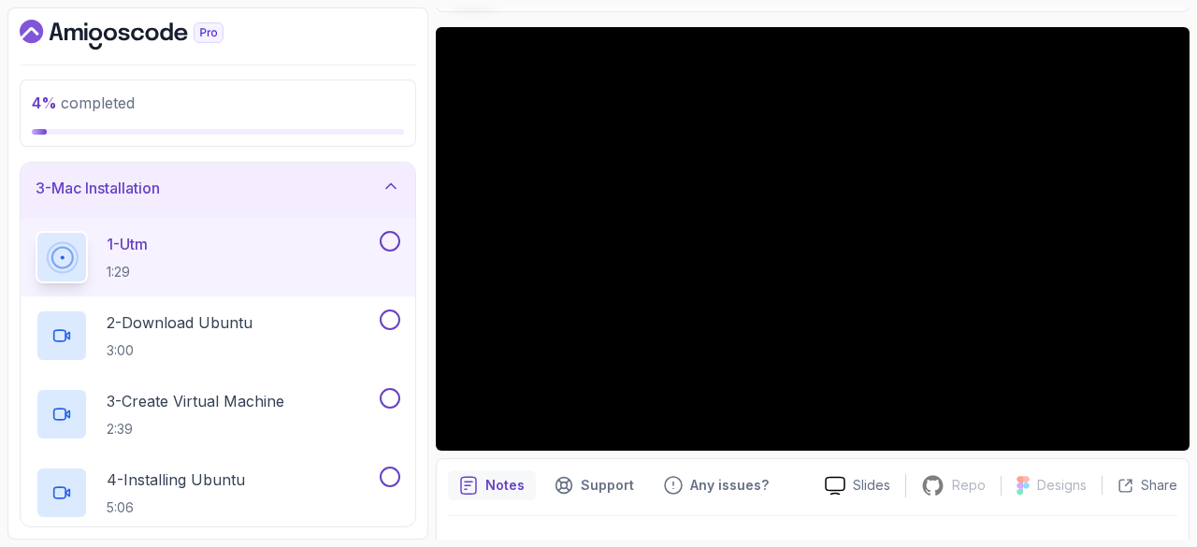
click at [145, 192] on h3 "3 - Mac Installation" at bounding box center [98, 188] width 124 height 22
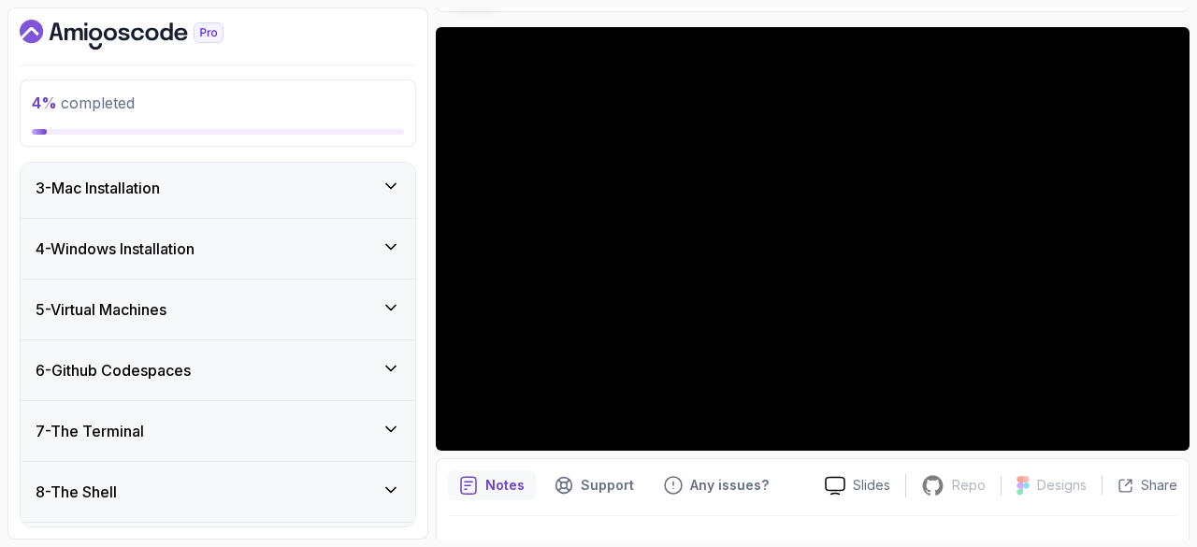
click at [286, 190] on div "3 - Mac Installation" at bounding box center [218, 188] width 365 height 22
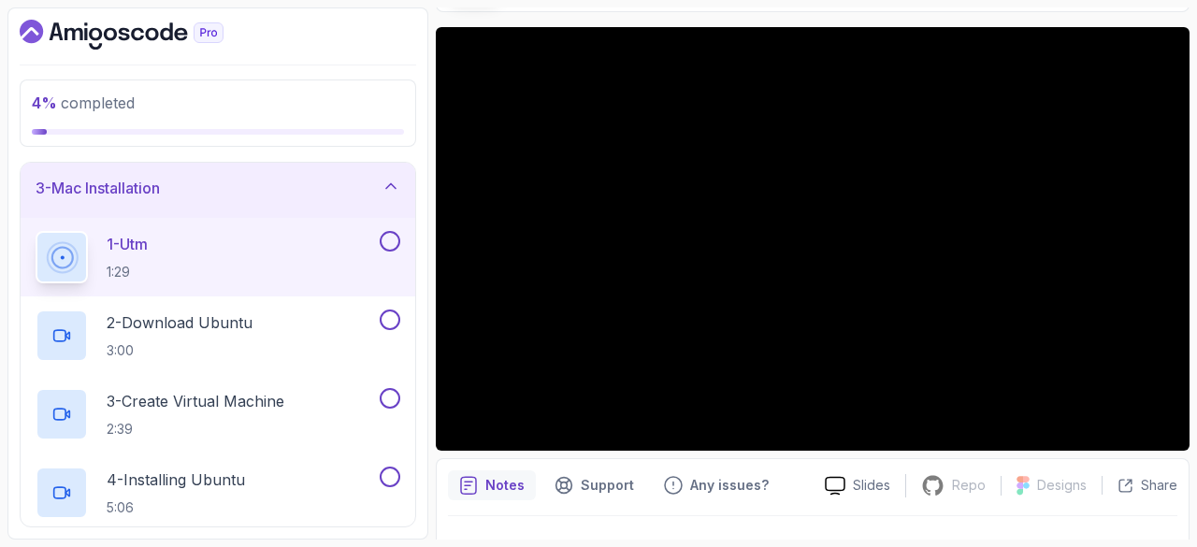
click at [391, 237] on button at bounding box center [390, 241] width 21 height 21
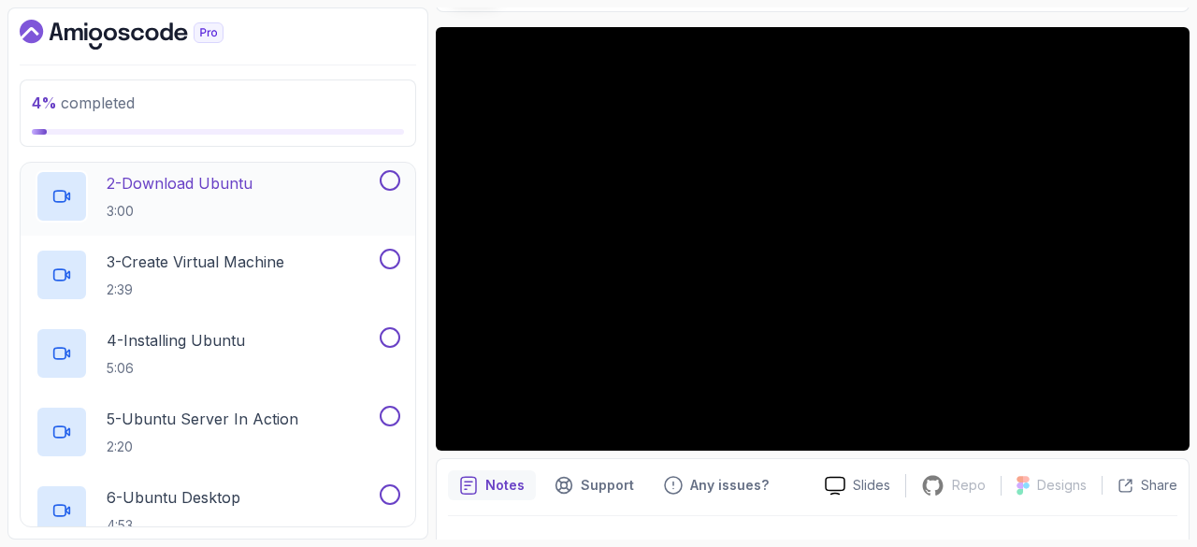
scroll to position [266, 0]
click at [395, 180] on button at bounding box center [390, 179] width 21 height 21
click at [394, 270] on button "3 - Create Virtual Machine 2:39" at bounding box center [218, 274] width 365 height 52
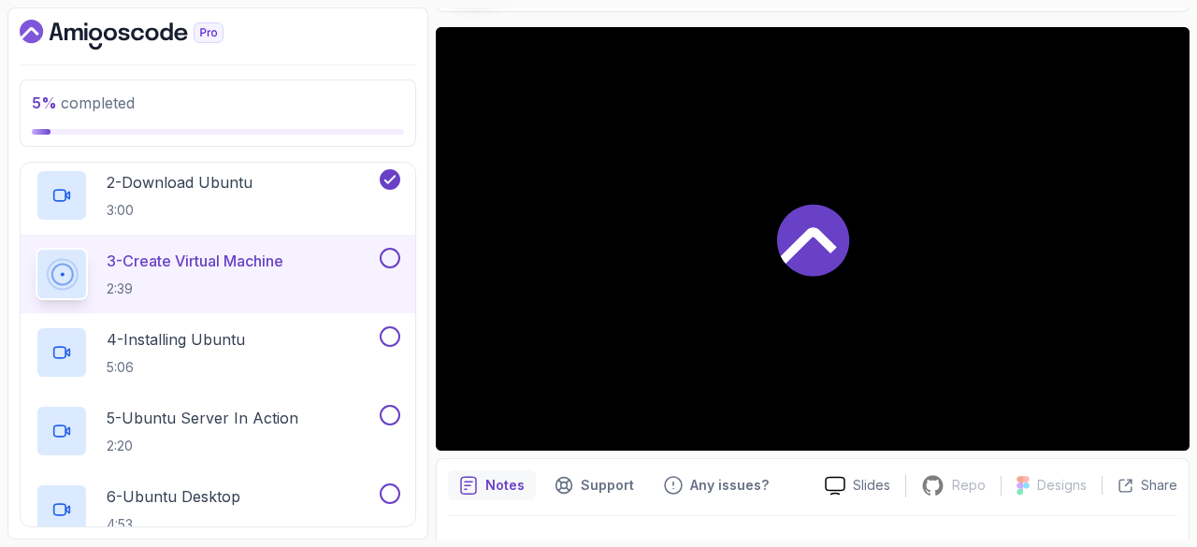
click at [396, 261] on button at bounding box center [390, 258] width 21 height 21
click at [396, 326] on button at bounding box center [390, 336] width 21 height 21
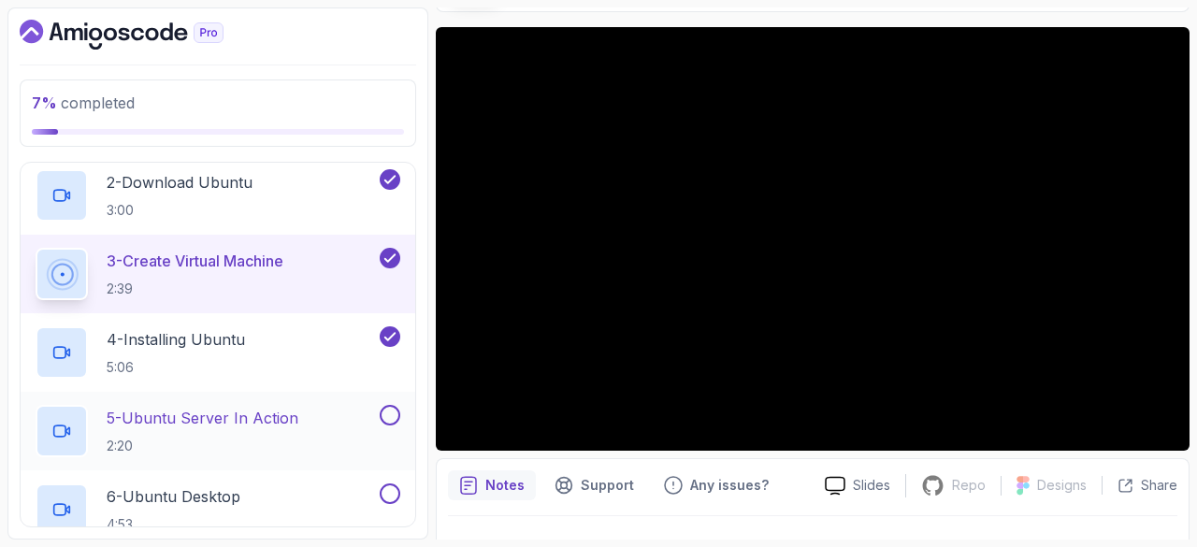
click at [396, 418] on button at bounding box center [390, 415] width 21 height 21
click at [396, 489] on button at bounding box center [390, 493] width 21 height 21
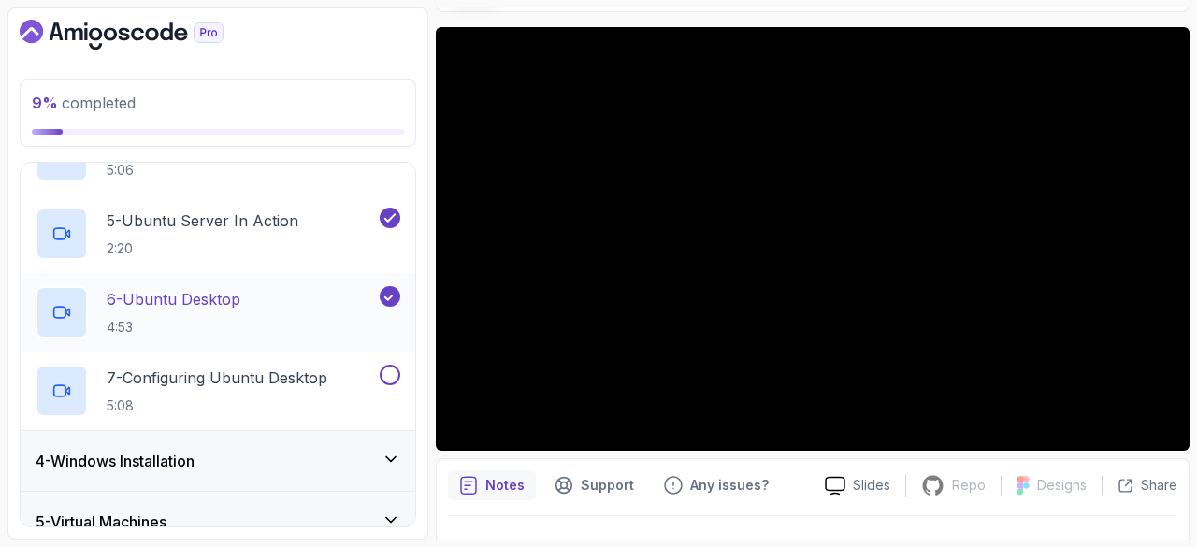
scroll to position [468, 0]
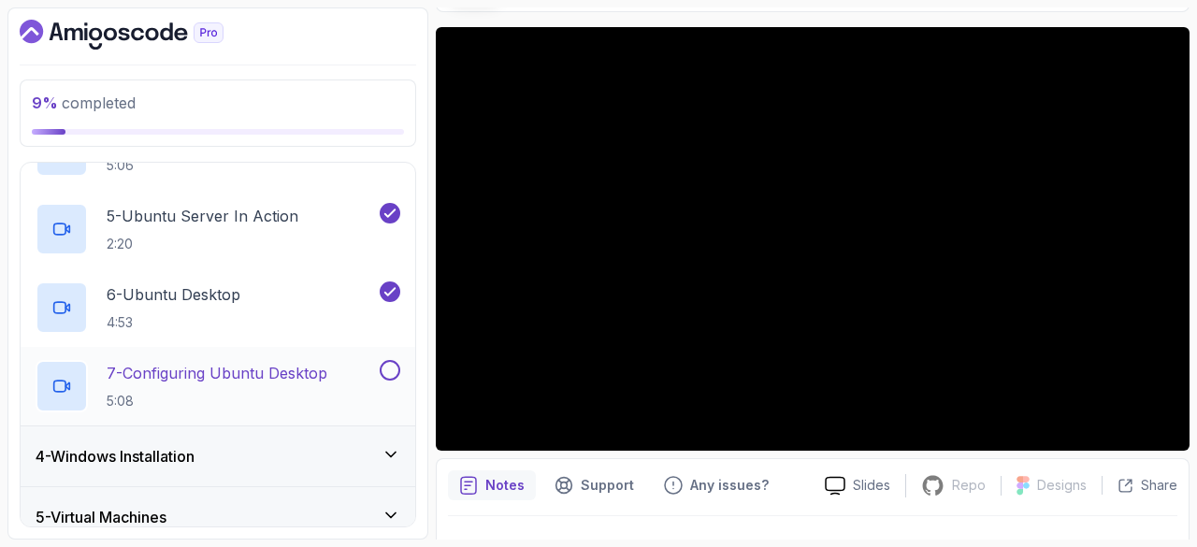
click at [393, 369] on button at bounding box center [390, 370] width 21 height 21
click at [276, 429] on div "4 - Windows Installation" at bounding box center [218, 456] width 395 height 60
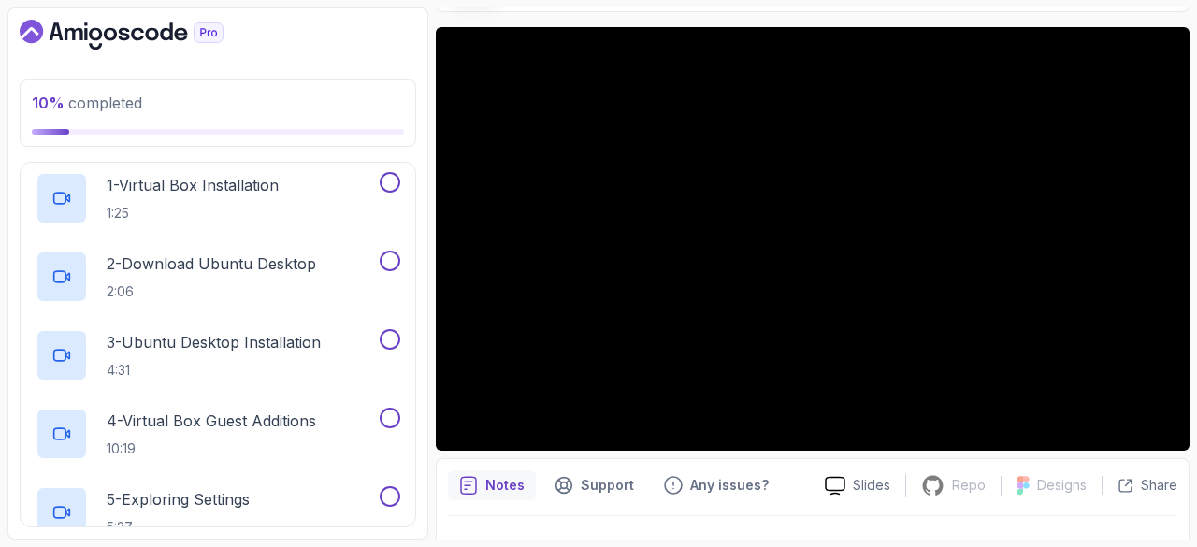
scroll to position [227, 0]
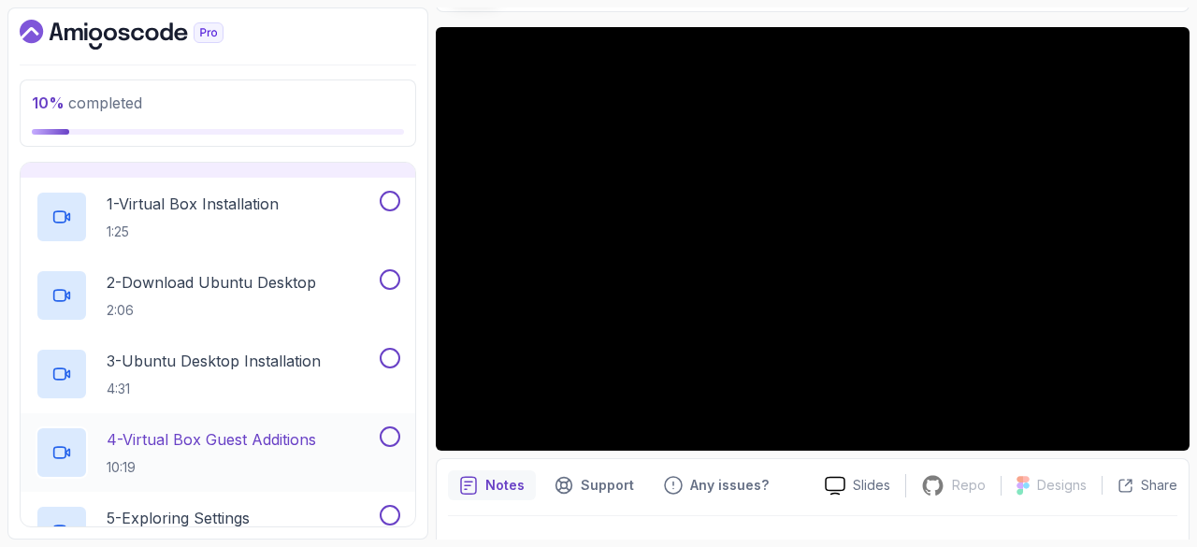
click at [224, 442] on p "4 - Virtual Box Guest Additions" at bounding box center [211, 439] width 209 height 22
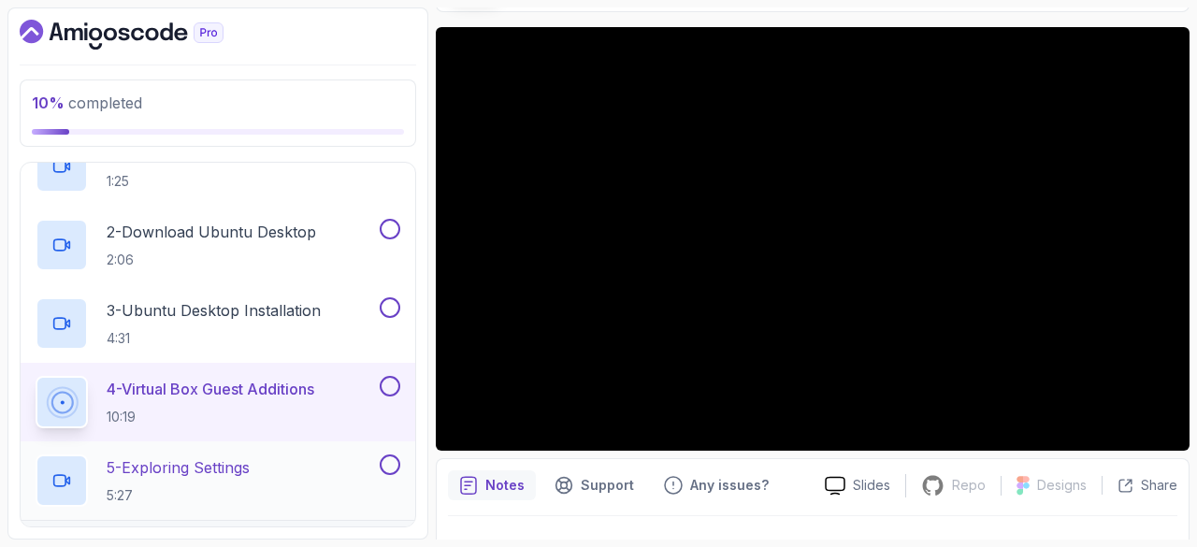
scroll to position [252, 0]
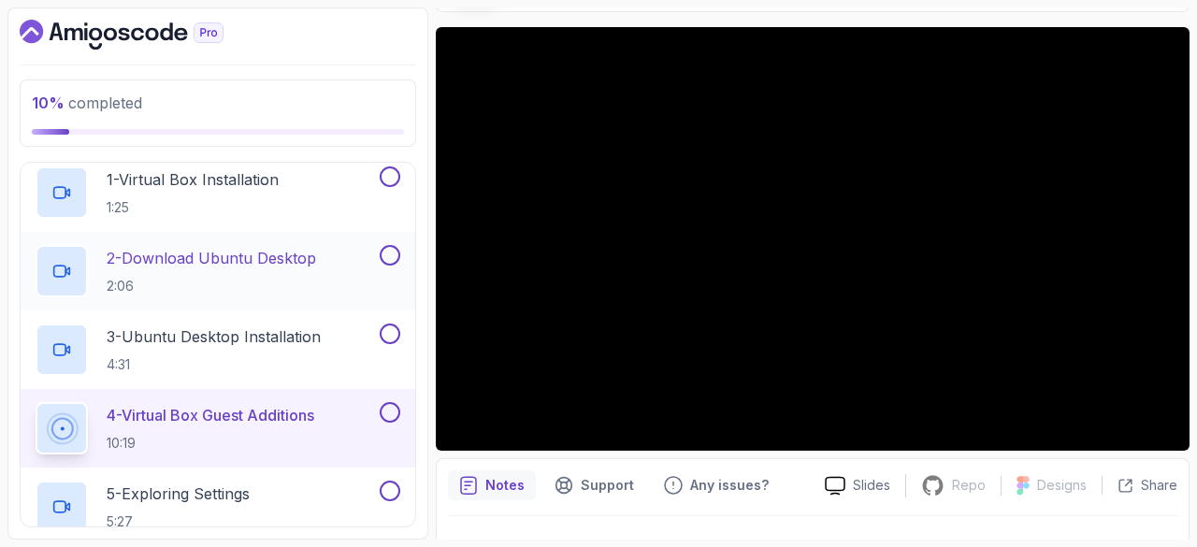
click at [228, 268] on h2 "2 - Download Ubuntu Desktop 2:06" at bounding box center [211, 271] width 209 height 49
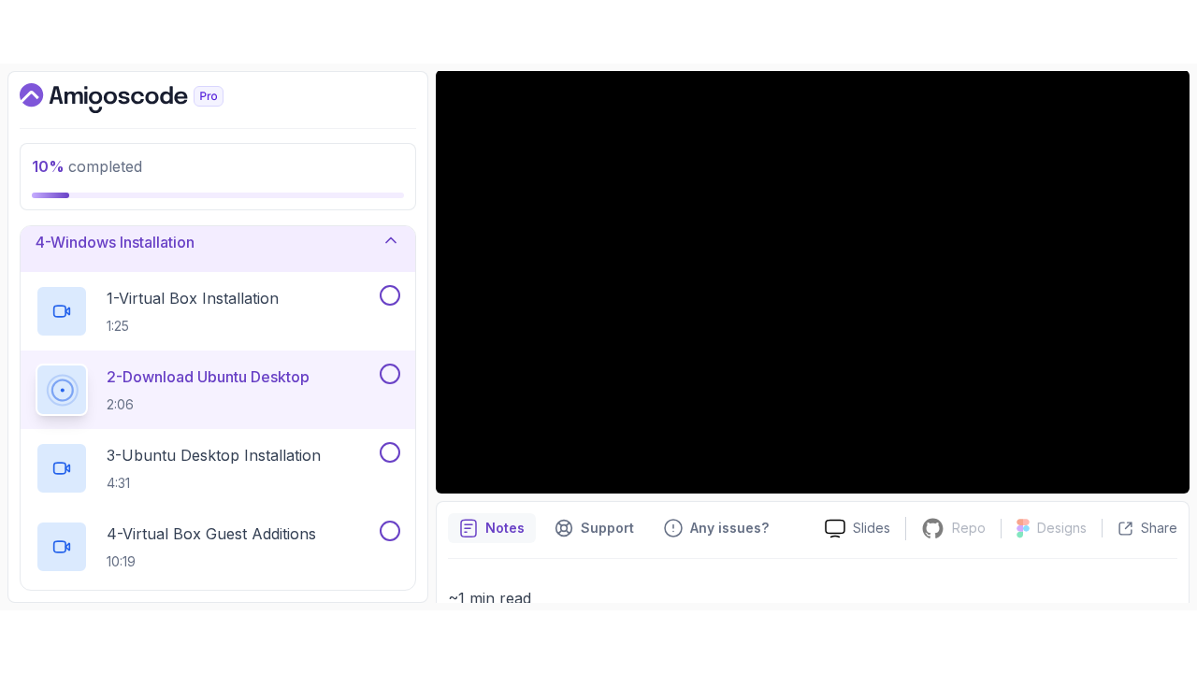
scroll to position [161, 0]
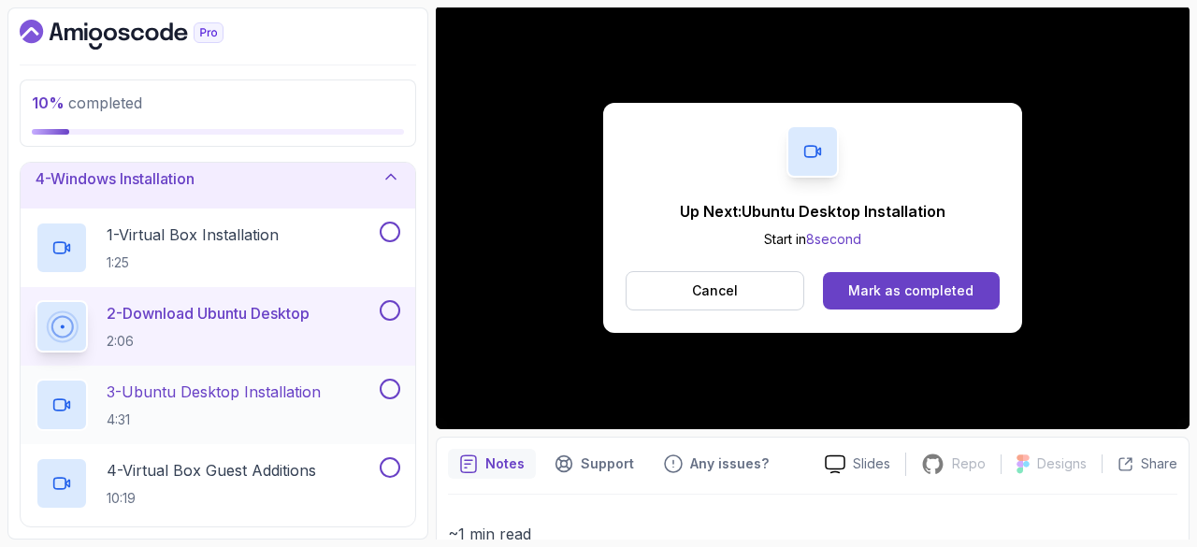
click at [156, 371] on div "3 - Ubuntu Desktop Installation 4:31" at bounding box center [218, 405] width 395 height 79
click at [227, 397] on p "3 - Ubuntu Desktop Installation" at bounding box center [214, 392] width 214 height 22
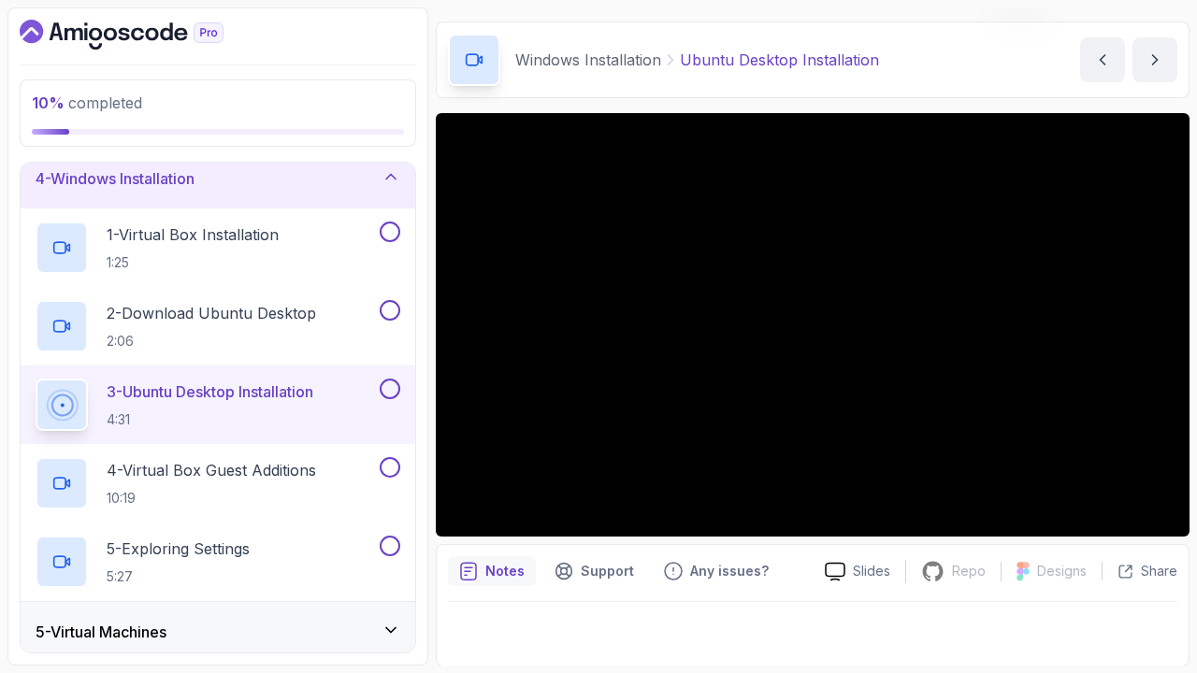
scroll to position [161, 0]
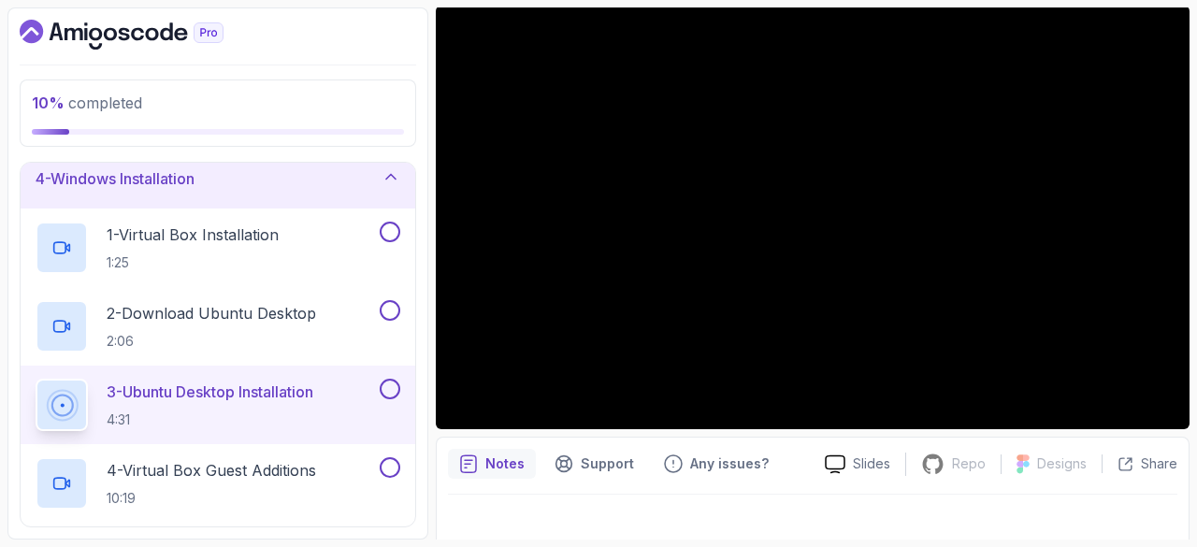
click at [604, 5] on section "10 % completed 1 - Intro 2 - Getting Started 3 - Mac Installation 4 - Windows I…" at bounding box center [598, 273] width 1197 height 547
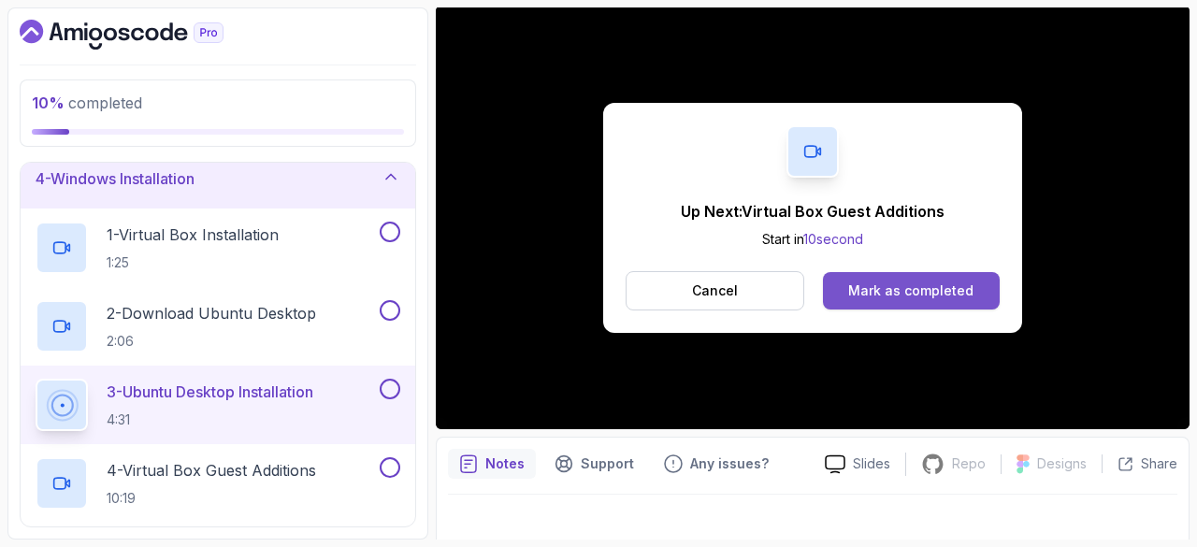
click at [915, 281] on div "Mark as completed" at bounding box center [910, 290] width 125 height 19
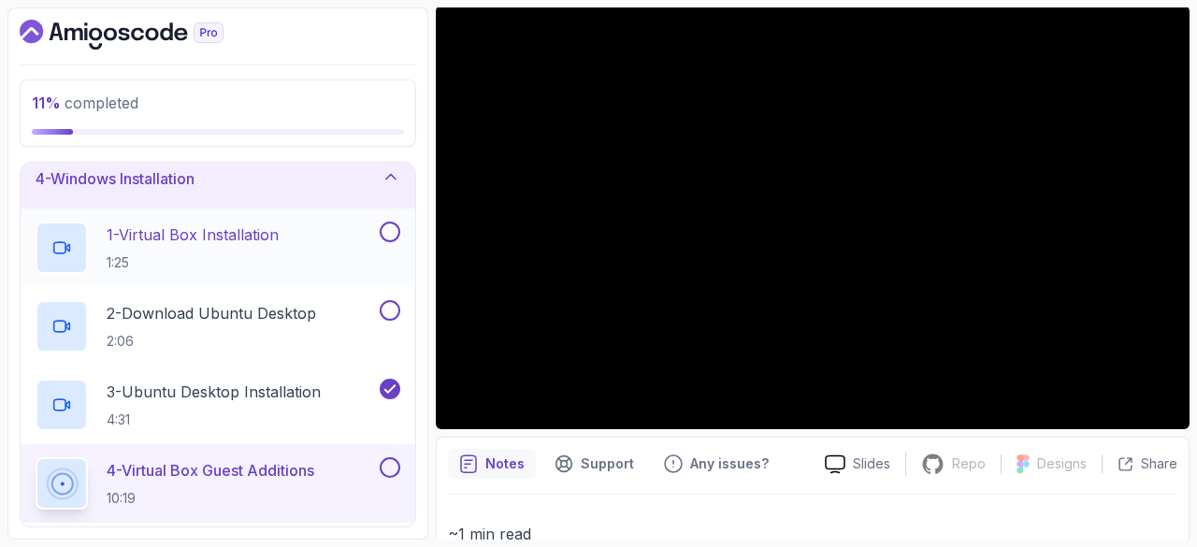
click at [389, 232] on button at bounding box center [390, 232] width 21 height 21
click at [393, 306] on button at bounding box center [390, 310] width 21 height 21
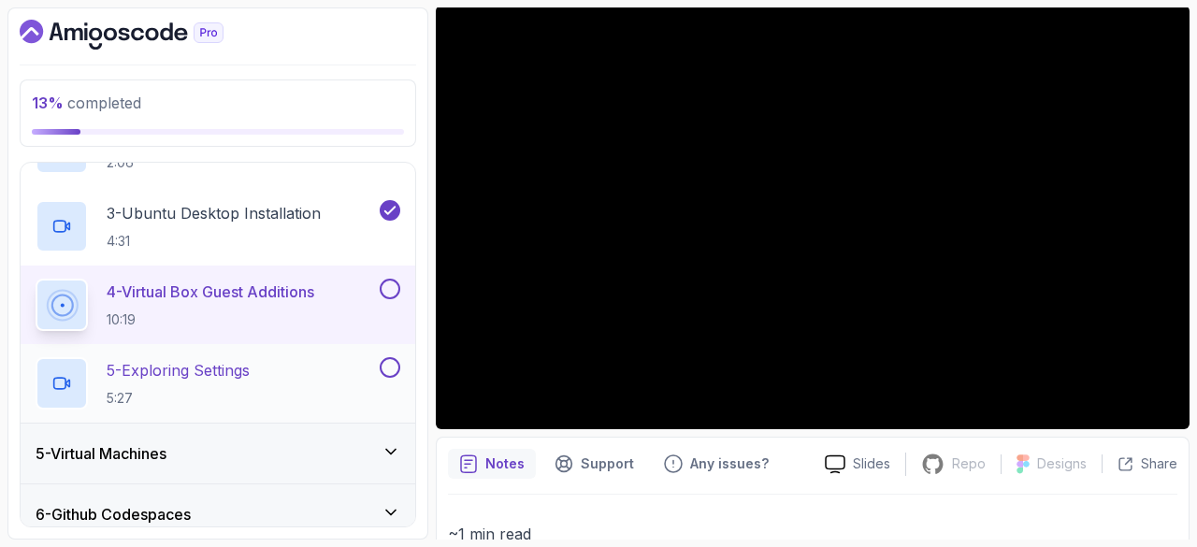
scroll to position [369, 0]
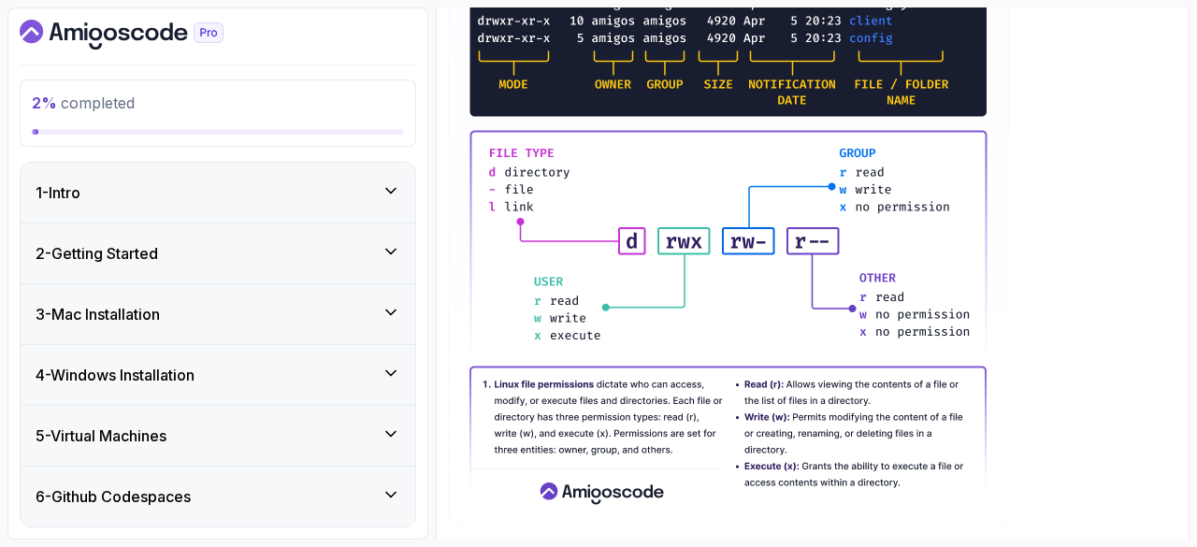
scroll to position [548, 0]
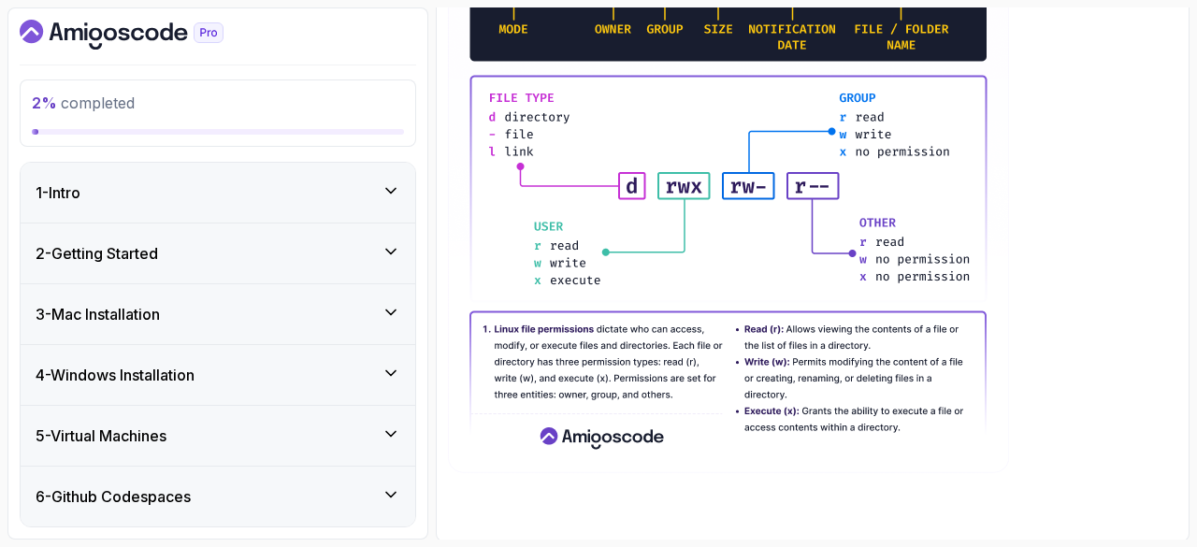
click at [266, 190] on div "1 - Intro" at bounding box center [218, 192] width 365 height 22
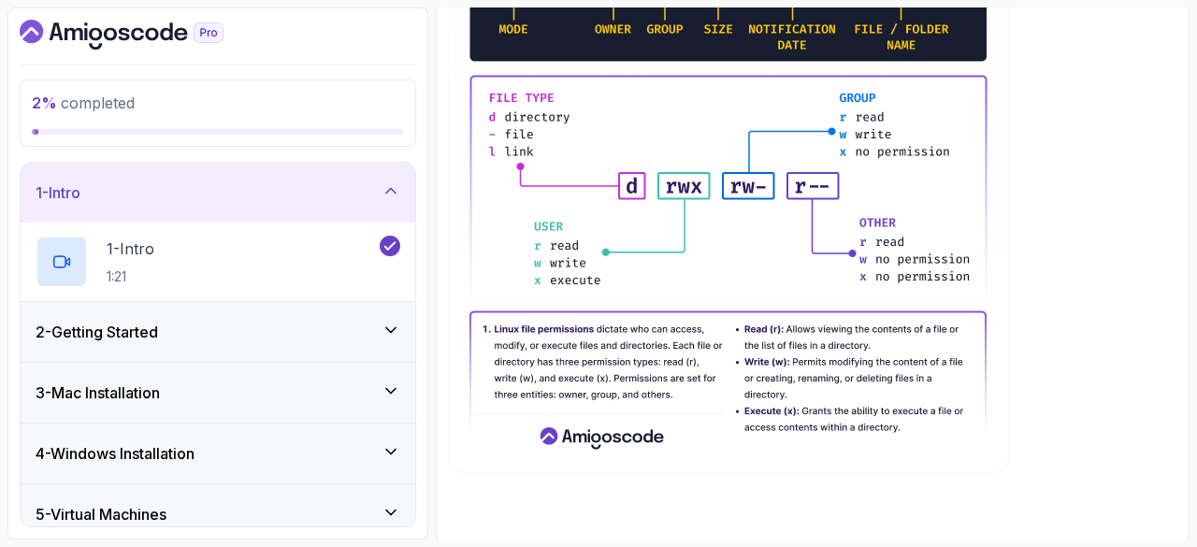
click at [301, 301] on div "2 - Getting Started" at bounding box center [218, 331] width 395 height 61
click at [305, 309] on div "2 - Getting Started" at bounding box center [218, 332] width 395 height 60
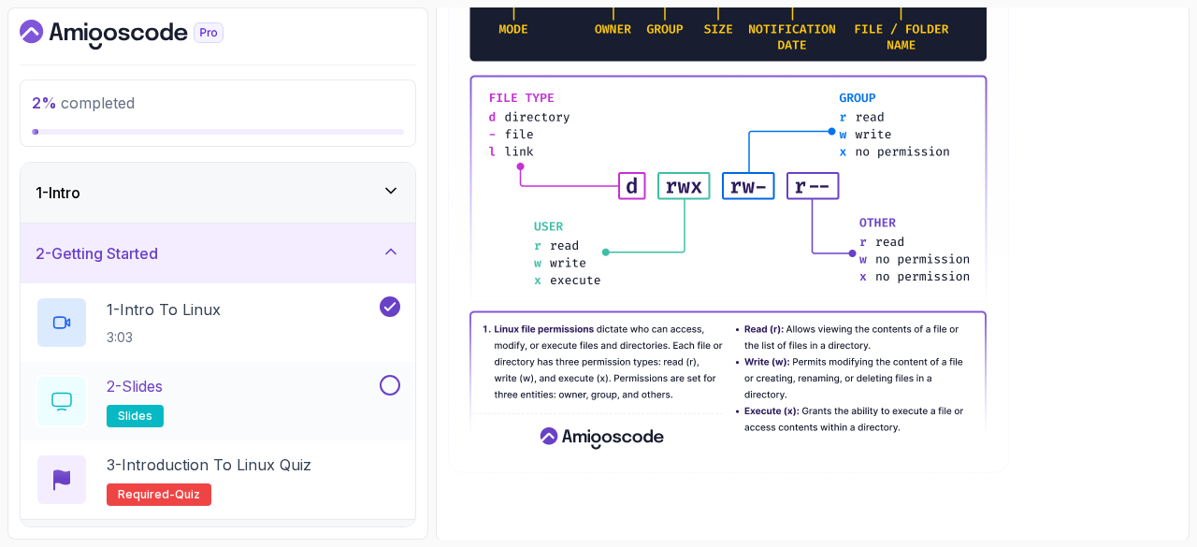
click at [157, 369] on div "2 - Slides slides" at bounding box center [218, 401] width 395 height 79
click at [163, 394] on p "2 - Slides" at bounding box center [135, 386] width 56 height 22
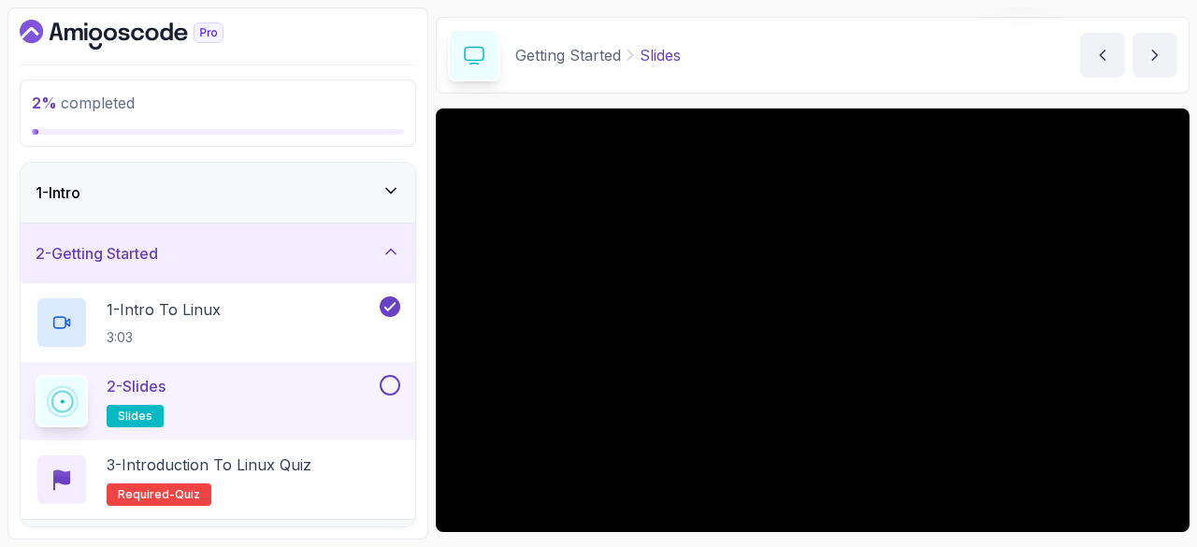
scroll to position [59, 0]
